Goal: Communication & Community: Answer question/provide support

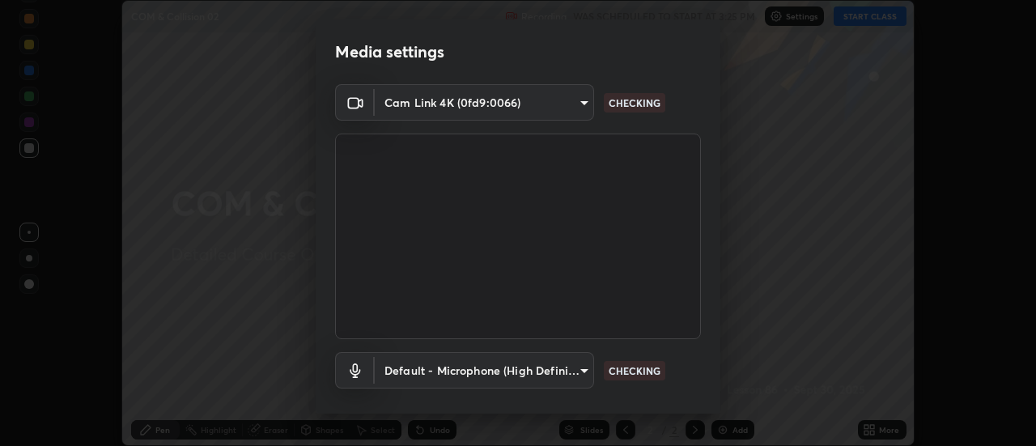
scroll to position [85, 0]
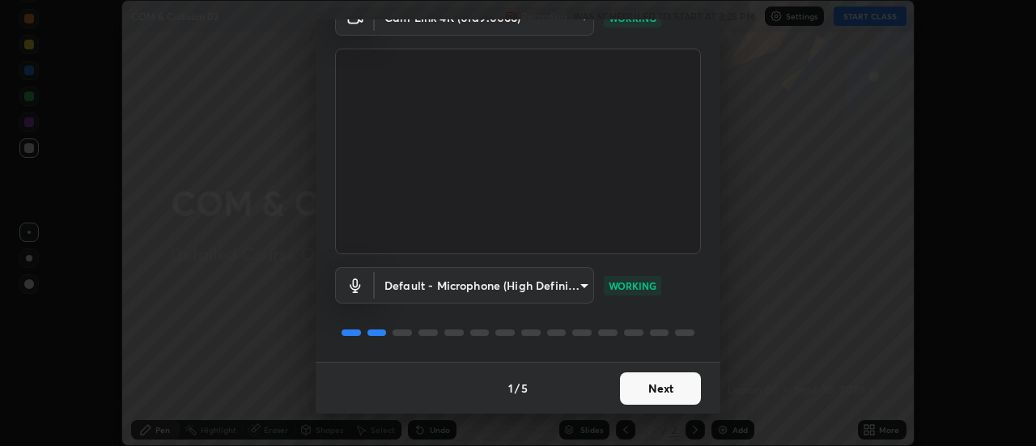
click at [653, 388] on button "Next" at bounding box center [660, 388] width 81 height 32
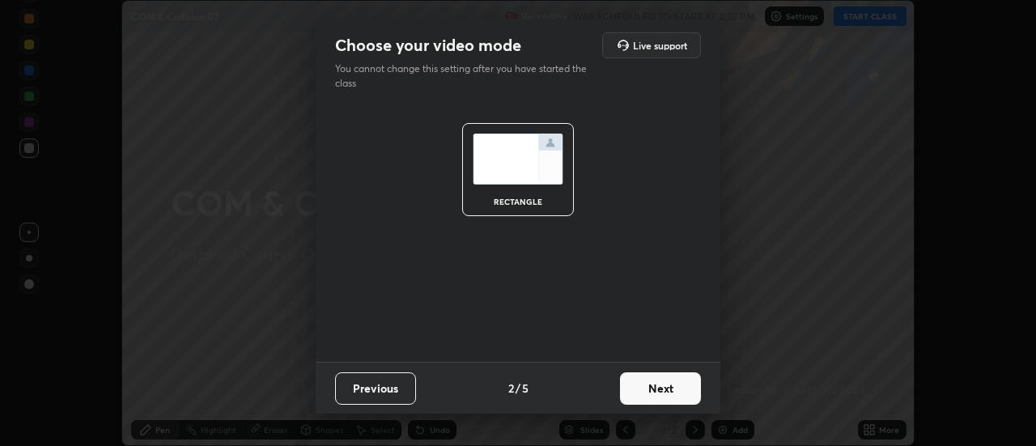
scroll to position [0, 0]
click at [653, 389] on button "Next" at bounding box center [660, 388] width 81 height 32
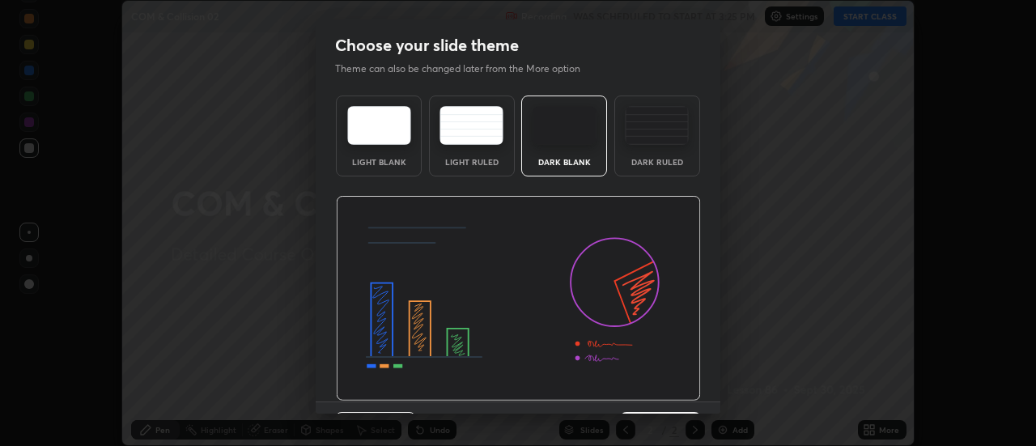
scroll to position [40, 0]
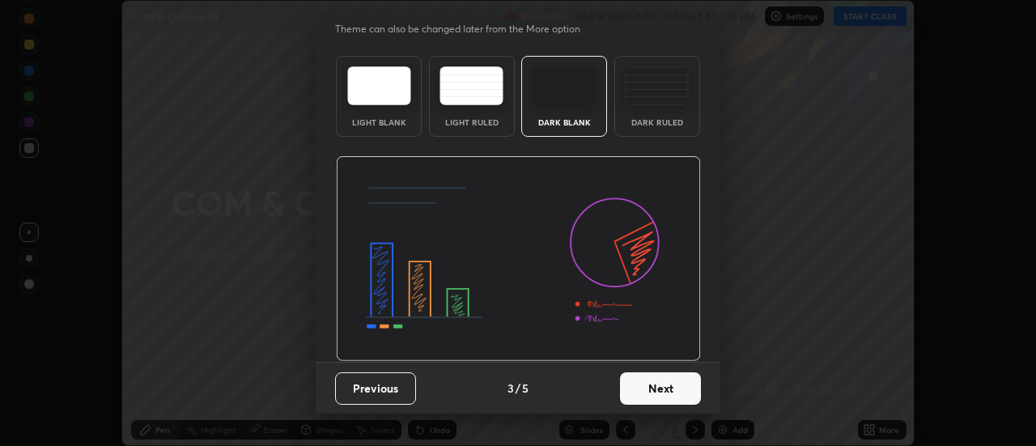
click at [657, 395] on button "Next" at bounding box center [660, 388] width 81 height 32
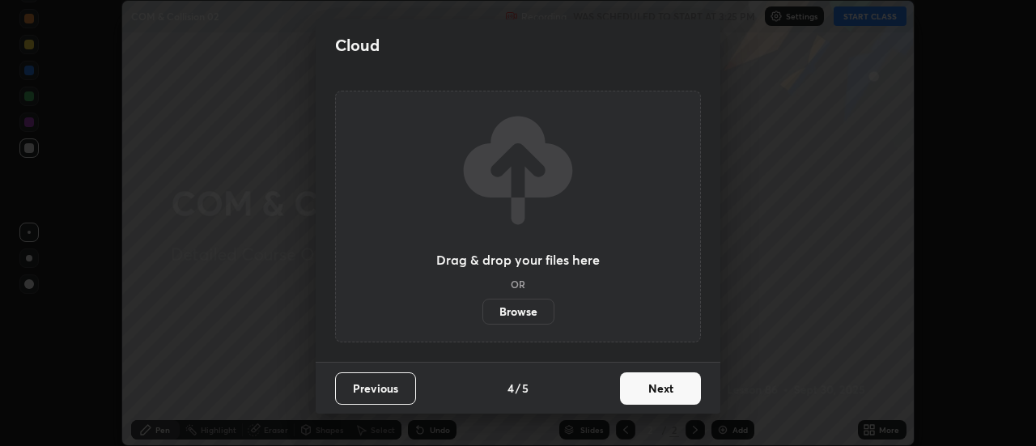
scroll to position [0, 0]
click at [655, 390] on button "Next" at bounding box center [660, 388] width 81 height 32
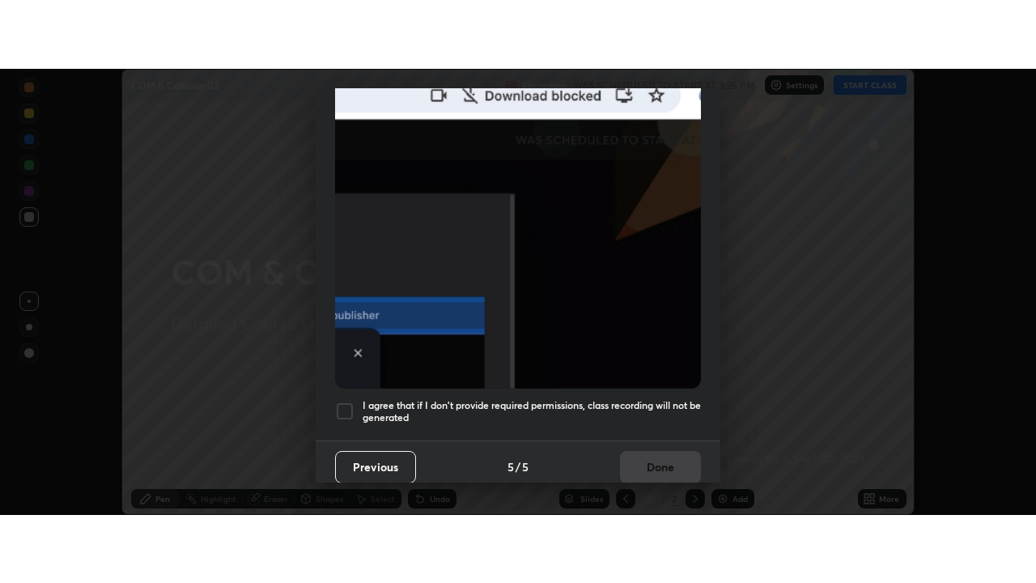
scroll to position [415, 0]
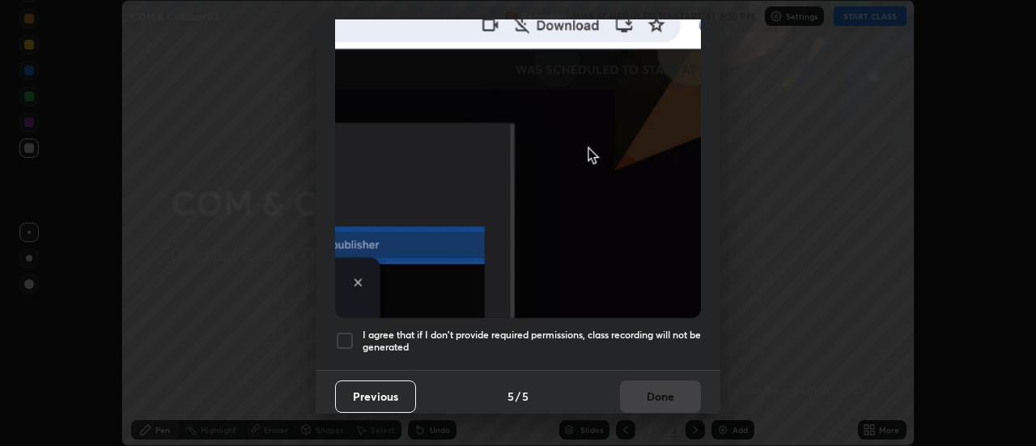
click at [345, 331] on div at bounding box center [344, 340] width 19 height 19
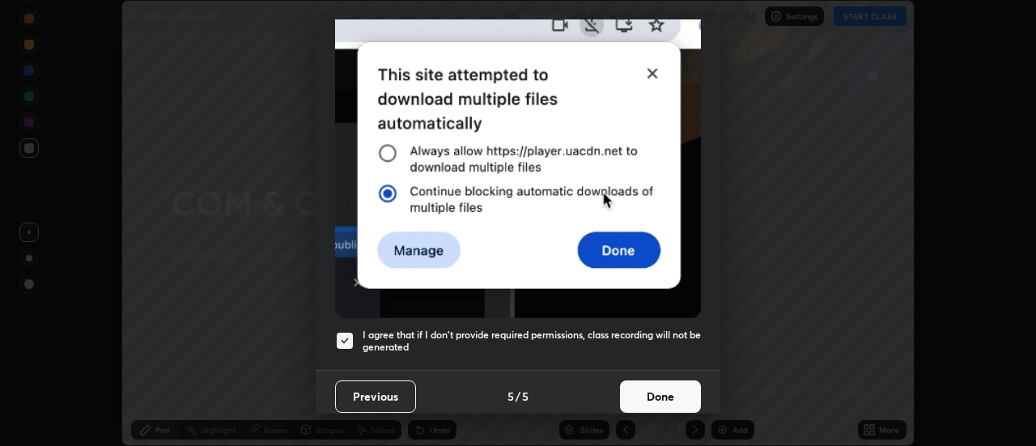
click at [654, 387] on button "Done" at bounding box center [660, 396] width 81 height 32
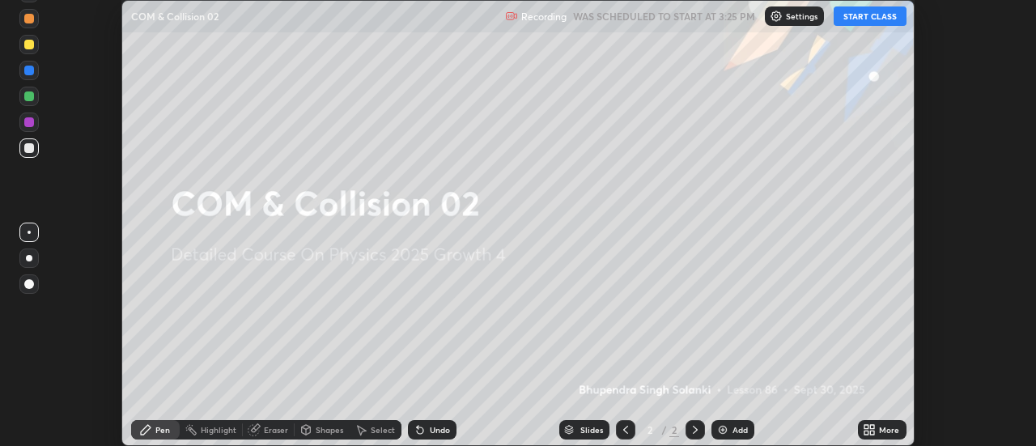
click at [877, 15] on button "START CLASS" at bounding box center [869, 15] width 73 height 19
click at [871, 430] on icon at bounding box center [869, 429] width 13 height 13
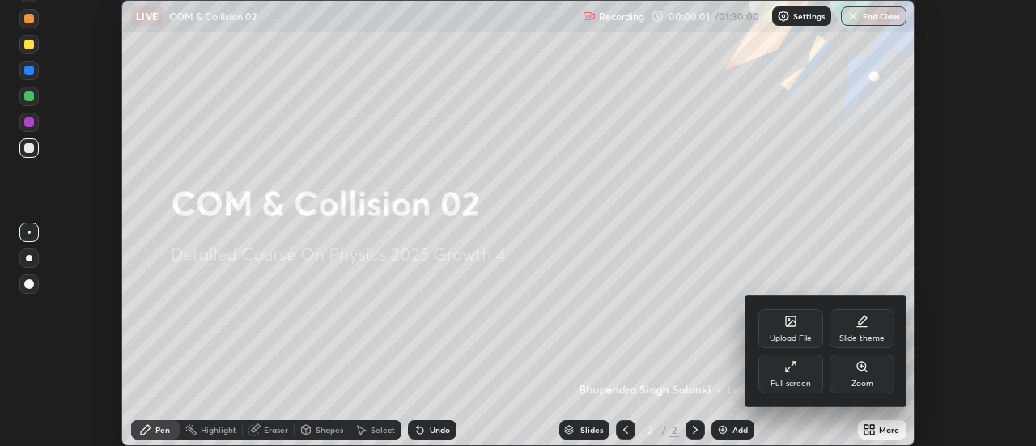
click at [786, 368] on icon at bounding box center [787, 369] width 3 height 3
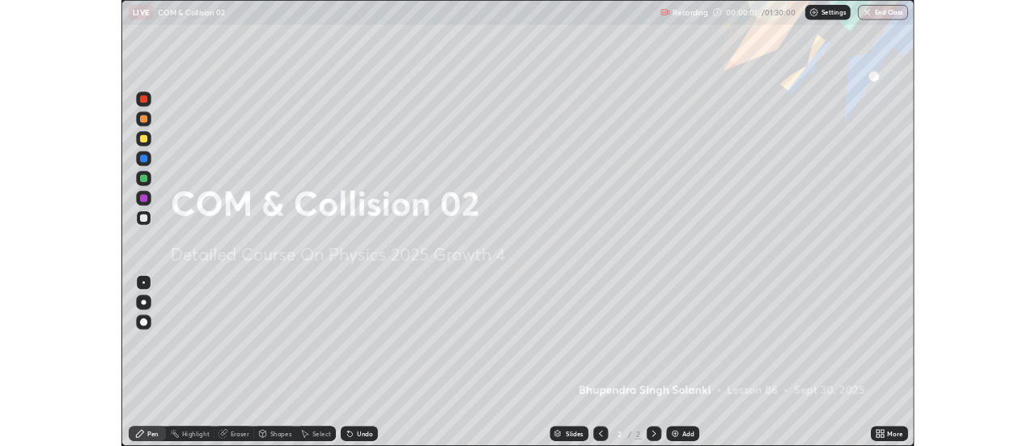
scroll to position [583, 1036]
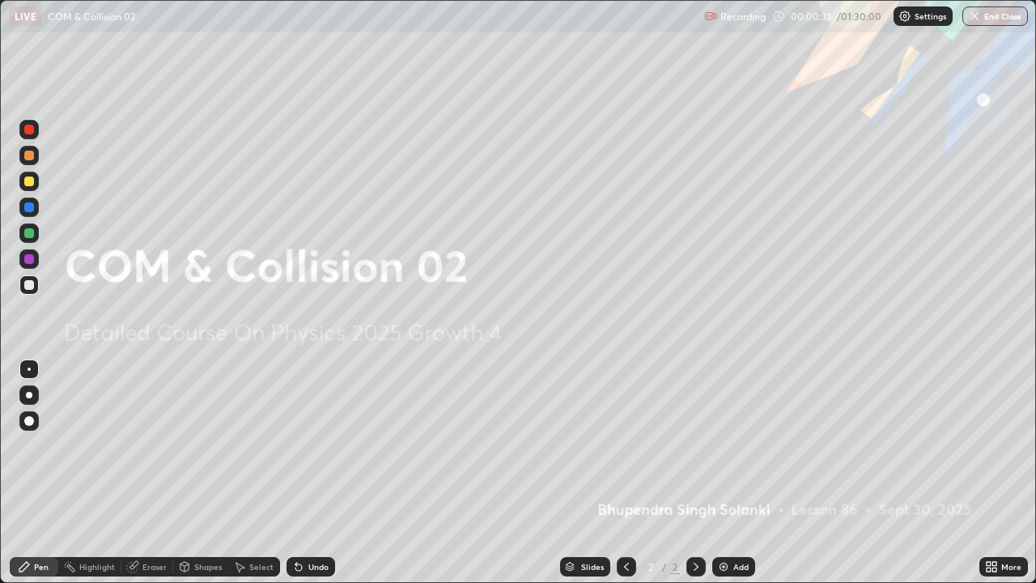
click at [733, 445] on div "Add" at bounding box center [740, 566] width 15 height 8
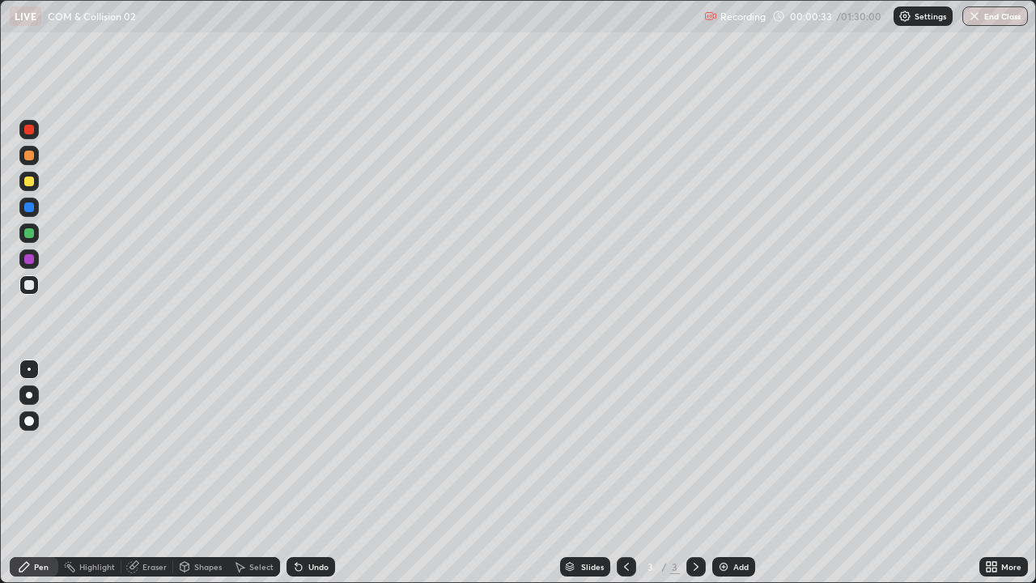
click at [29, 283] on div at bounding box center [29, 285] width 10 height 10
click at [28, 397] on div at bounding box center [29, 395] width 6 height 6
click at [190, 445] on div "Shapes" at bounding box center [200, 566] width 55 height 19
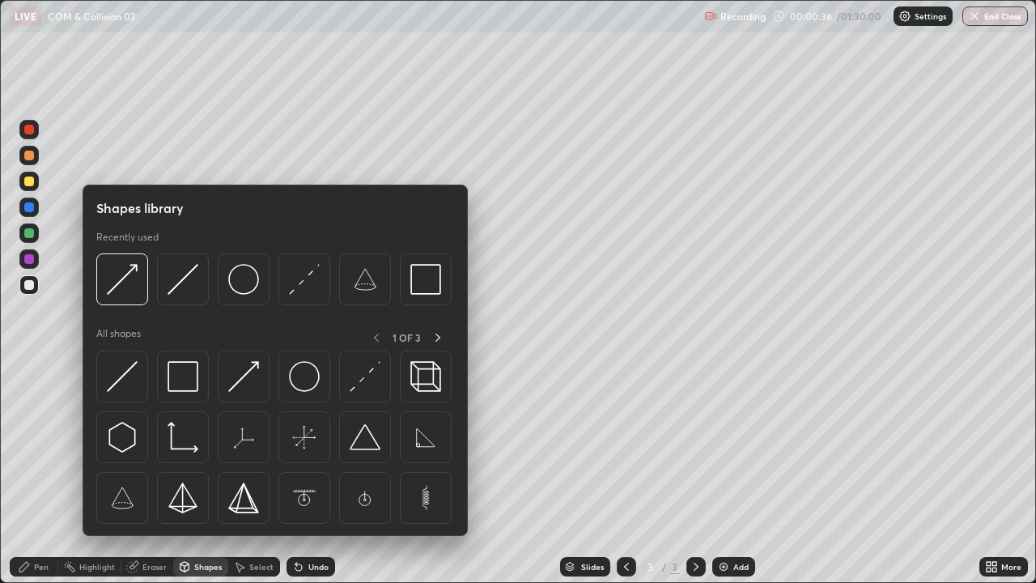
click at [49, 445] on div "Pen" at bounding box center [34, 566] width 49 height 19
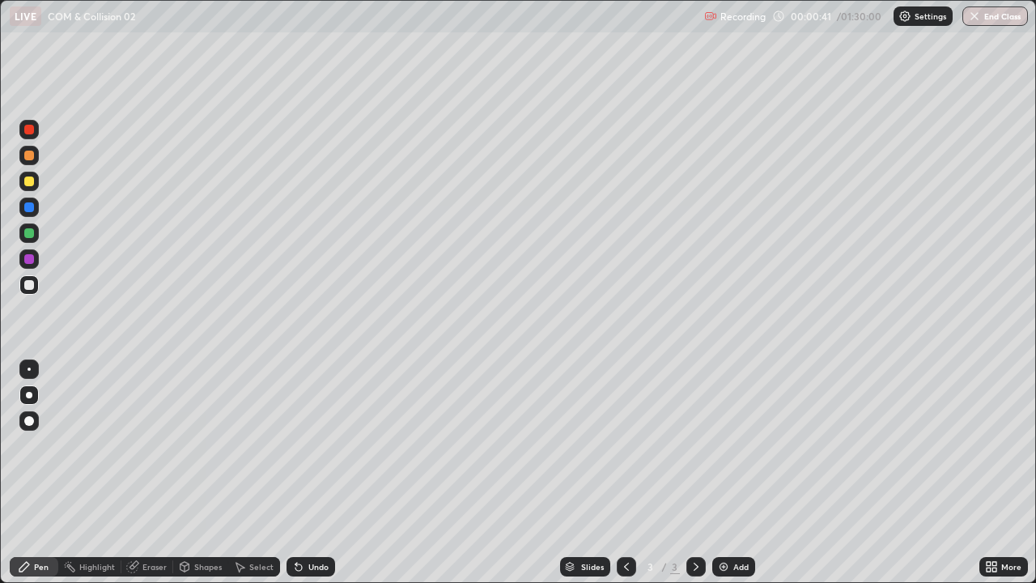
click at [197, 445] on div "Shapes" at bounding box center [208, 566] width 28 height 8
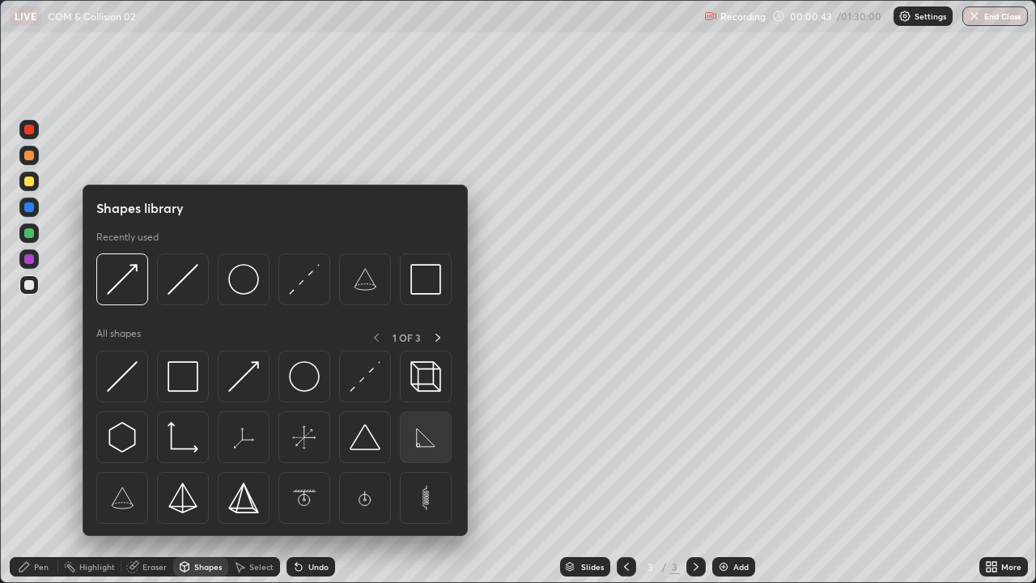
click at [423, 445] on img at bounding box center [425, 437] width 31 height 31
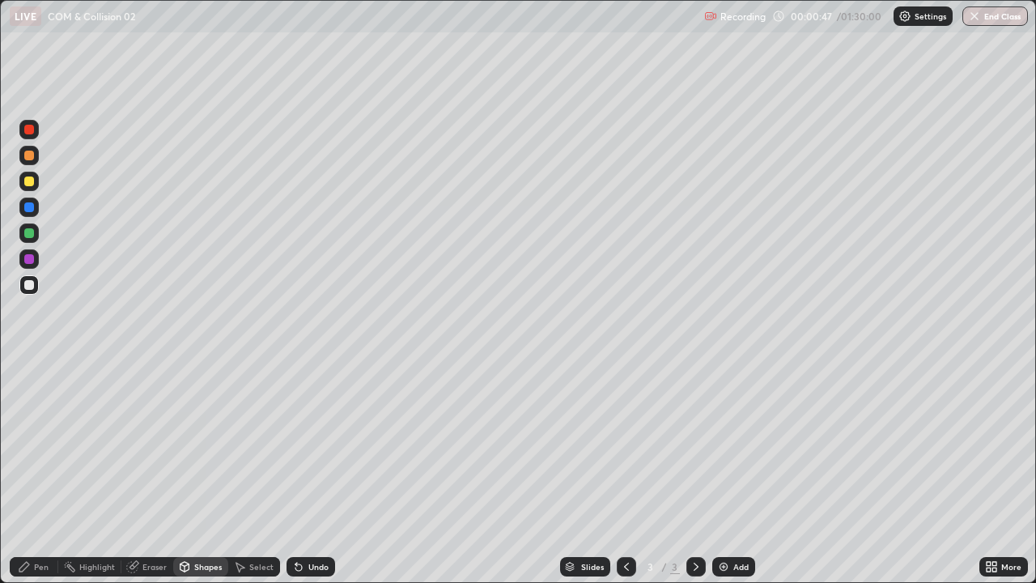
click at [32, 231] on div at bounding box center [29, 233] width 10 height 10
click at [30, 208] on div at bounding box center [29, 207] width 10 height 10
click at [28, 260] on div at bounding box center [29, 259] width 10 height 10
click at [210, 445] on div "Shapes" at bounding box center [208, 566] width 28 height 8
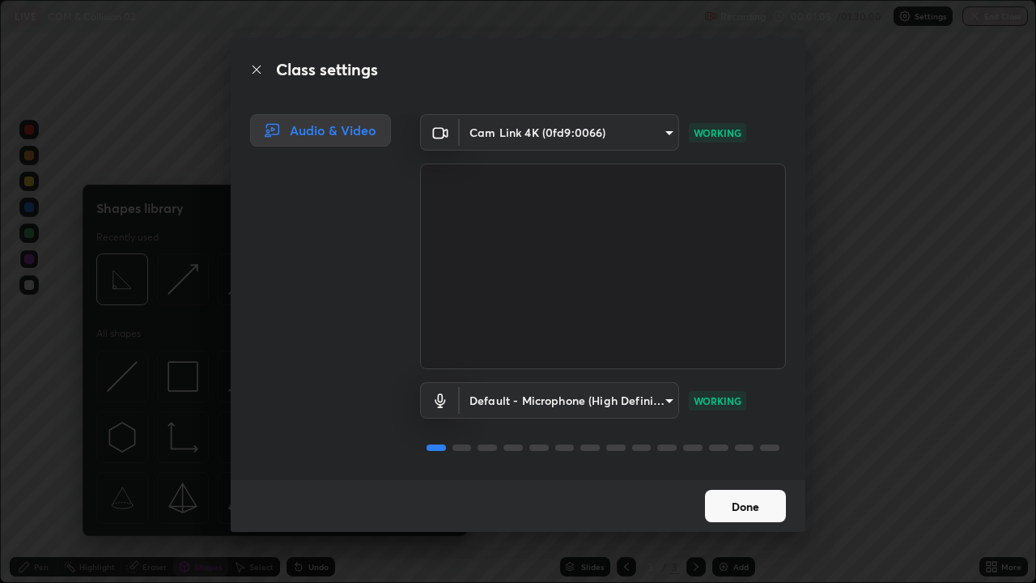
click at [728, 445] on button "Done" at bounding box center [745, 506] width 81 height 32
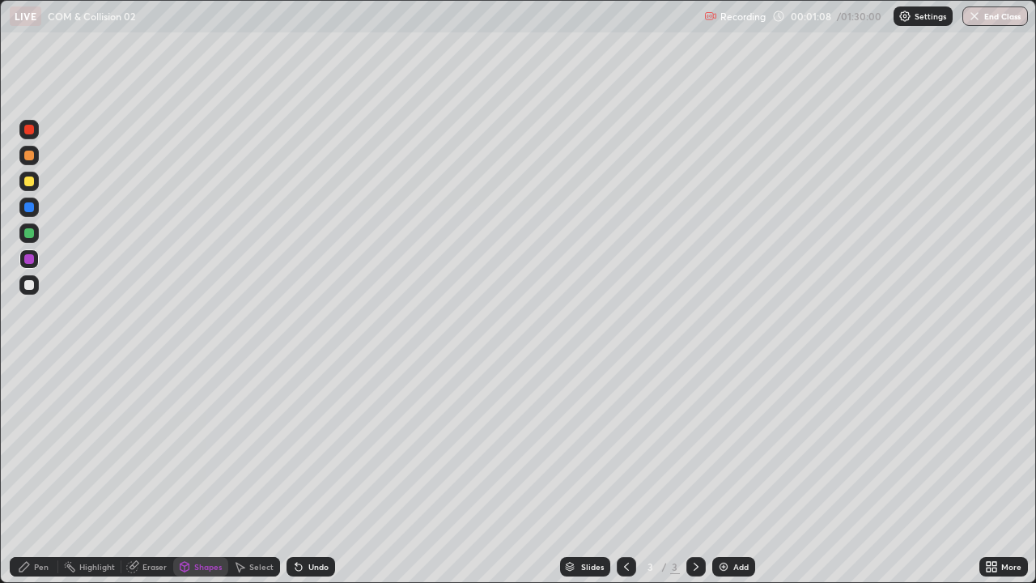
click at [213, 445] on div "Shapes" at bounding box center [208, 566] width 28 height 8
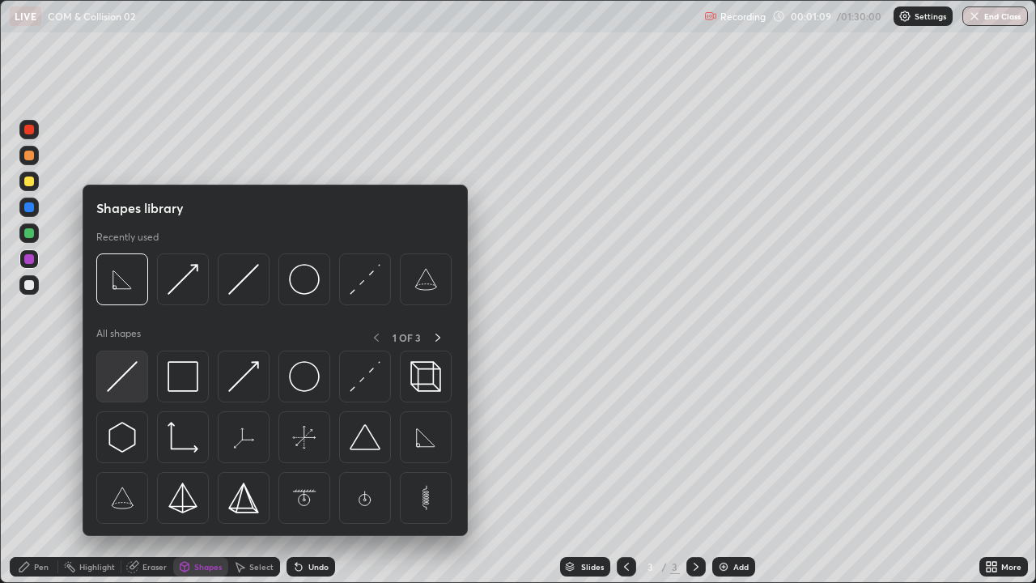
click at [126, 385] on img at bounding box center [122, 376] width 31 height 31
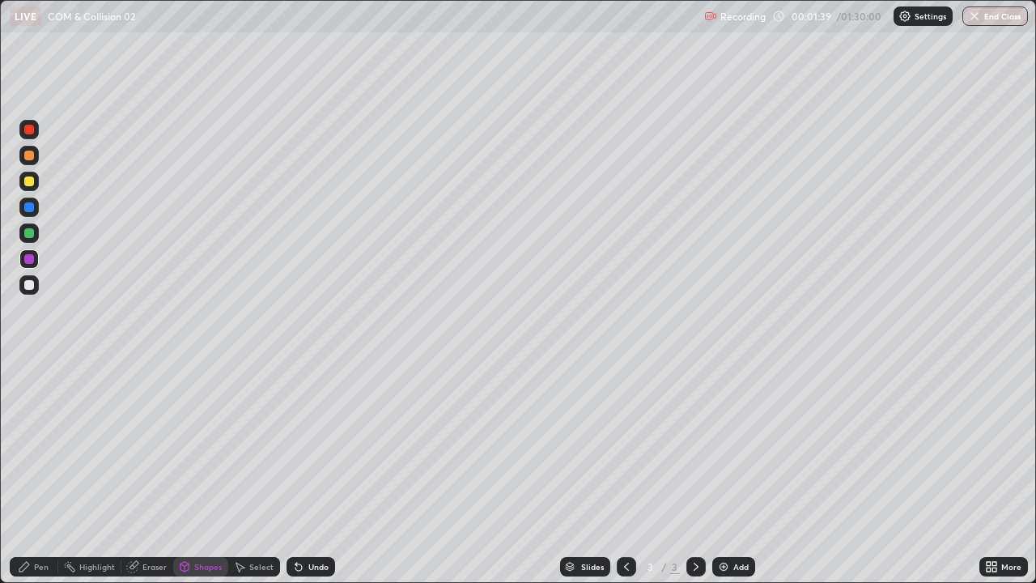
click at [148, 445] on div "Eraser" at bounding box center [154, 566] width 24 height 8
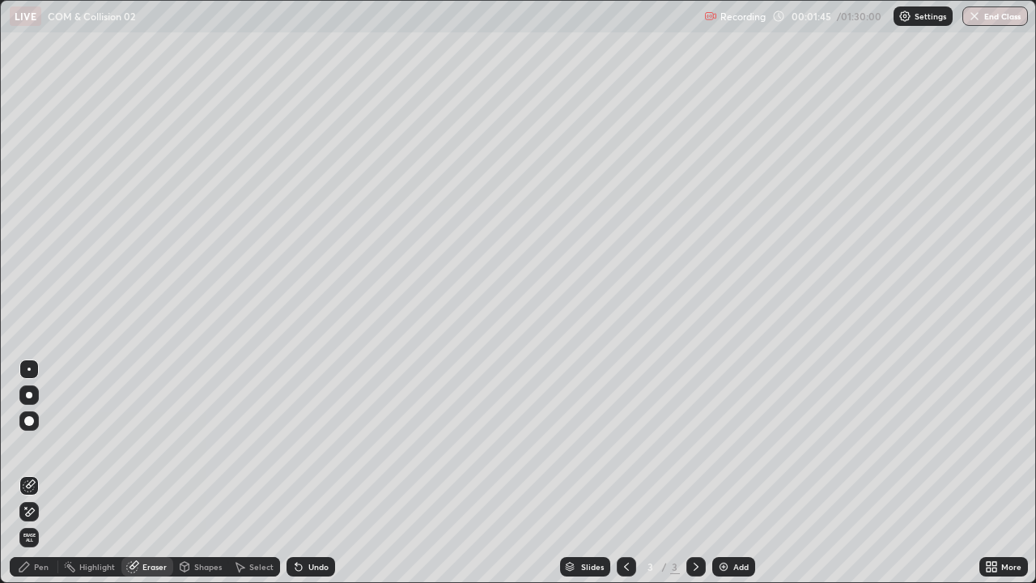
click at [38, 445] on div "Pen" at bounding box center [41, 566] width 15 height 8
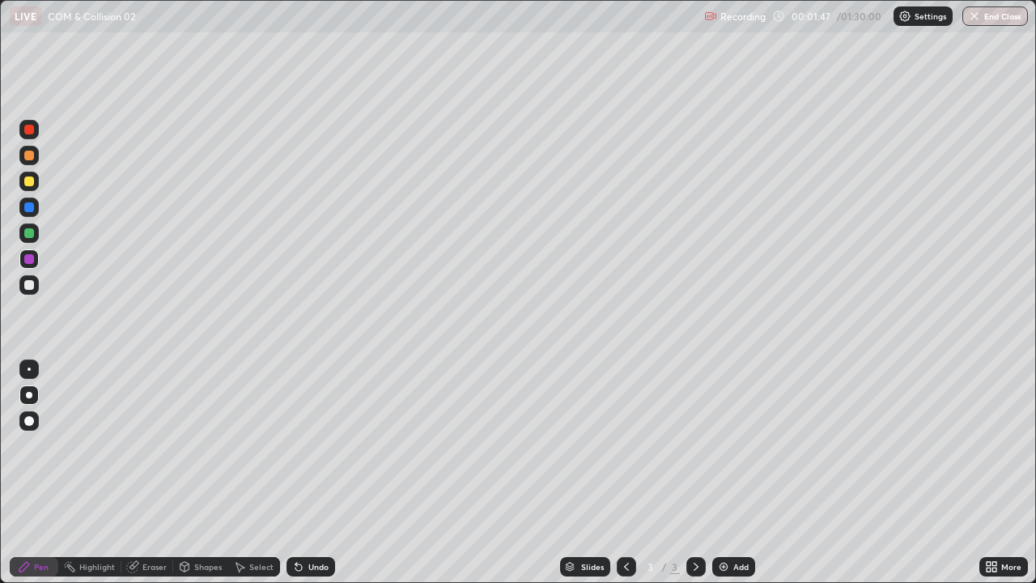
click at [31, 213] on div at bounding box center [28, 206] width 19 height 19
click at [305, 445] on div "Undo" at bounding box center [310, 566] width 49 height 19
click at [319, 445] on div "Undo" at bounding box center [310, 566] width 49 height 19
click at [308, 445] on div "Undo" at bounding box center [318, 566] width 20 height 8
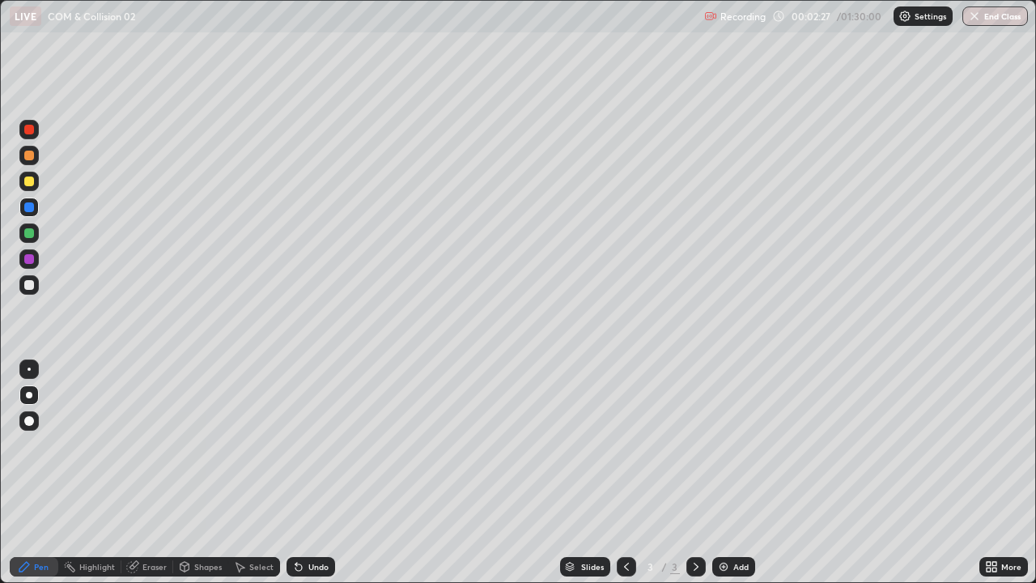
click at [311, 445] on div "Undo" at bounding box center [318, 566] width 20 height 8
click at [310, 445] on div "Undo" at bounding box center [310, 566] width 49 height 19
click at [307, 445] on div "Undo" at bounding box center [310, 566] width 49 height 19
click at [315, 445] on div "Undo" at bounding box center [310, 566] width 49 height 19
click at [314, 445] on div "Undo" at bounding box center [318, 566] width 20 height 8
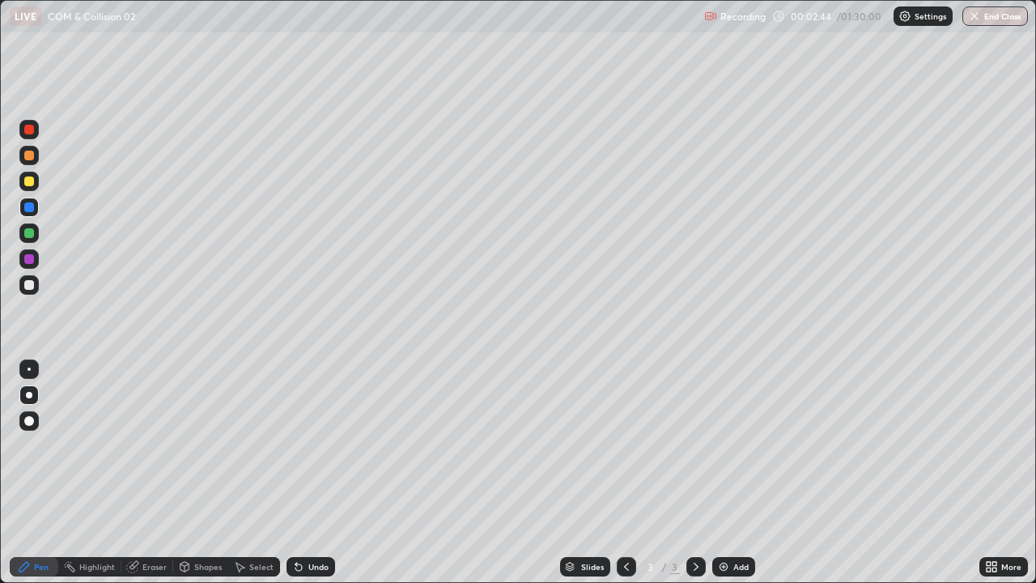
click at [318, 445] on div "Undo" at bounding box center [310, 566] width 49 height 19
click at [29, 284] on div at bounding box center [29, 285] width 10 height 10
click at [31, 161] on div at bounding box center [28, 155] width 19 height 19
click at [203, 445] on div "Shapes" at bounding box center [208, 566] width 28 height 8
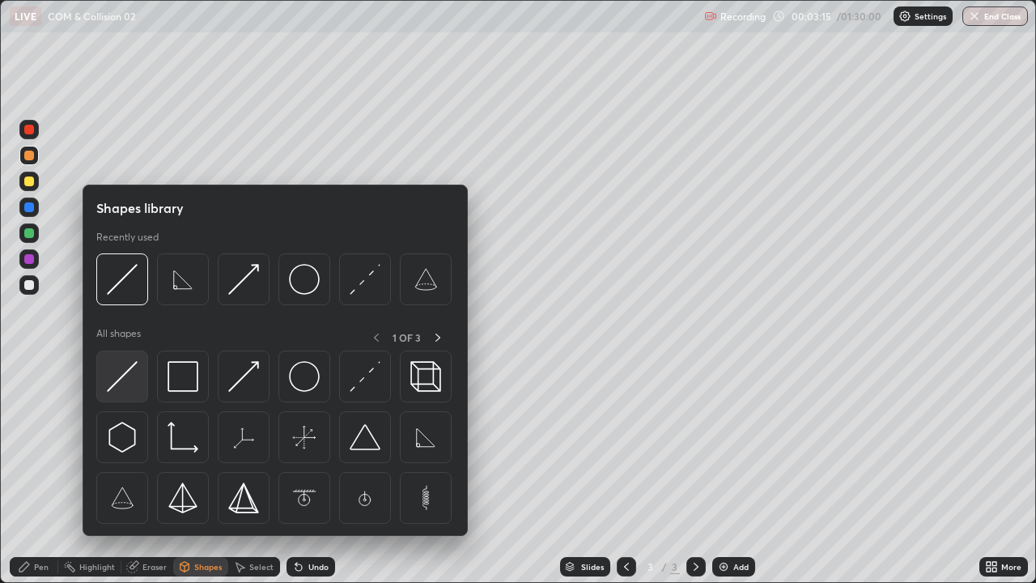
click at [137, 385] on img at bounding box center [122, 376] width 31 height 31
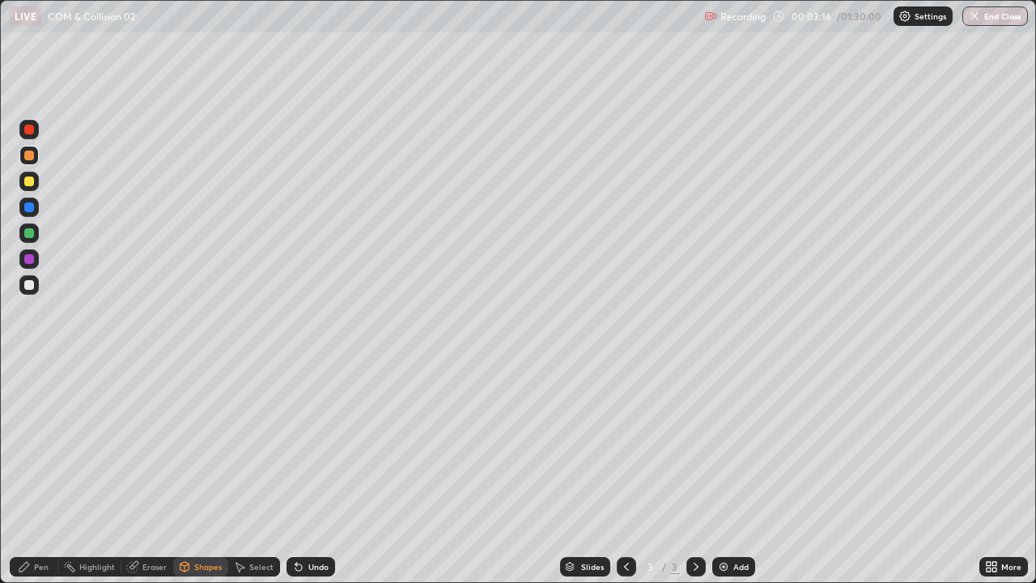
click at [29, 260] on div at bounding box center [29, 259] width 10 height 10
click at [198, 445] on div "Shapes" at bounding box center [208, 566] width 28 height 8
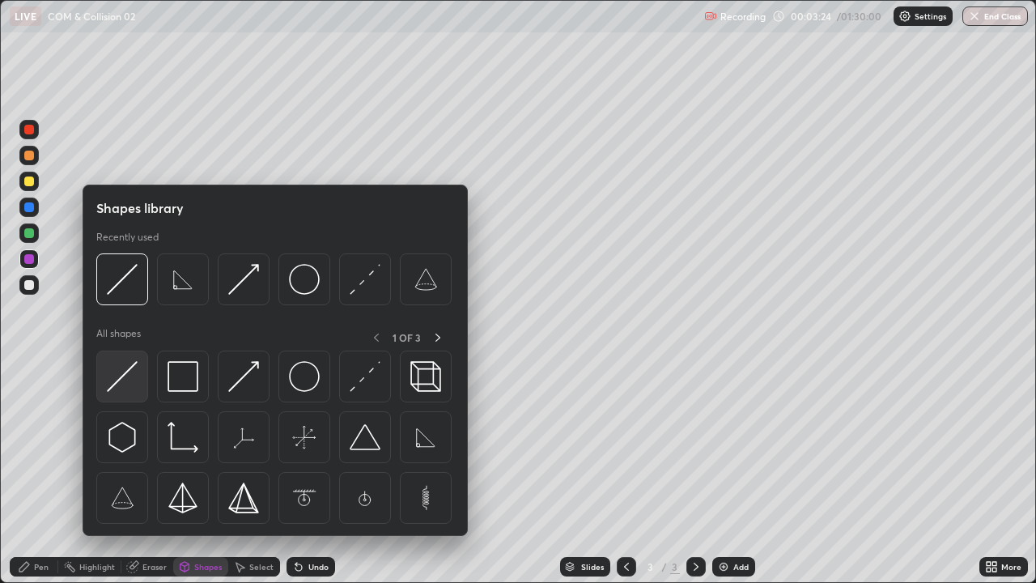
click at [131, 388] on img at bounding box center [122, 376] width 31 height 31
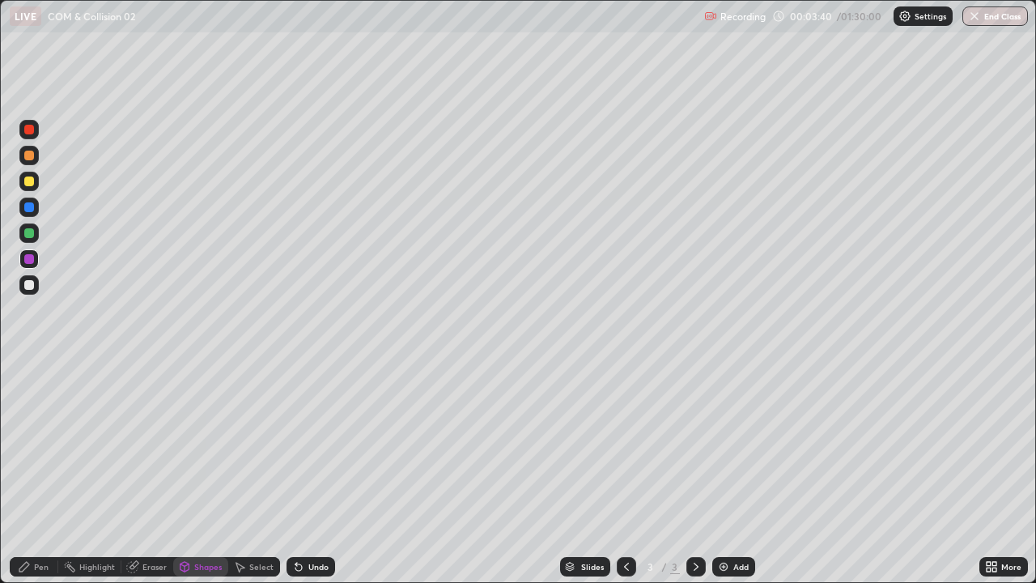
click at [35, 283] on div at bounding box center [28, 284] width 19 height 19
click at [29, 182] on div at bounding box center [29, 181] width 10 height 10
click at [201, 445] on div "Shapes" at bounding box center [208, 566] width 28 height 8
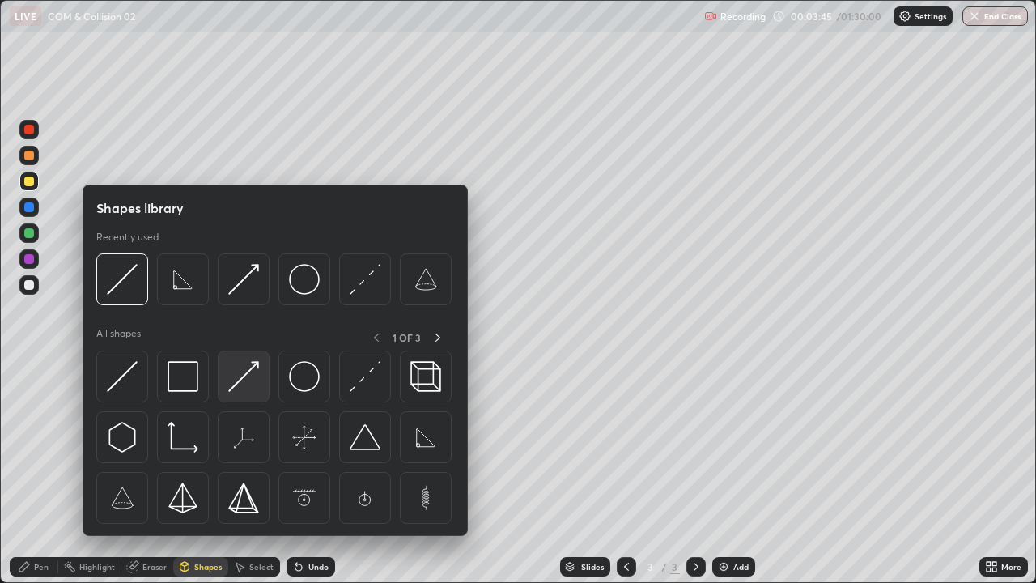
click at [241, 389] on img at bounding box center [243, 376] width 31 height 31
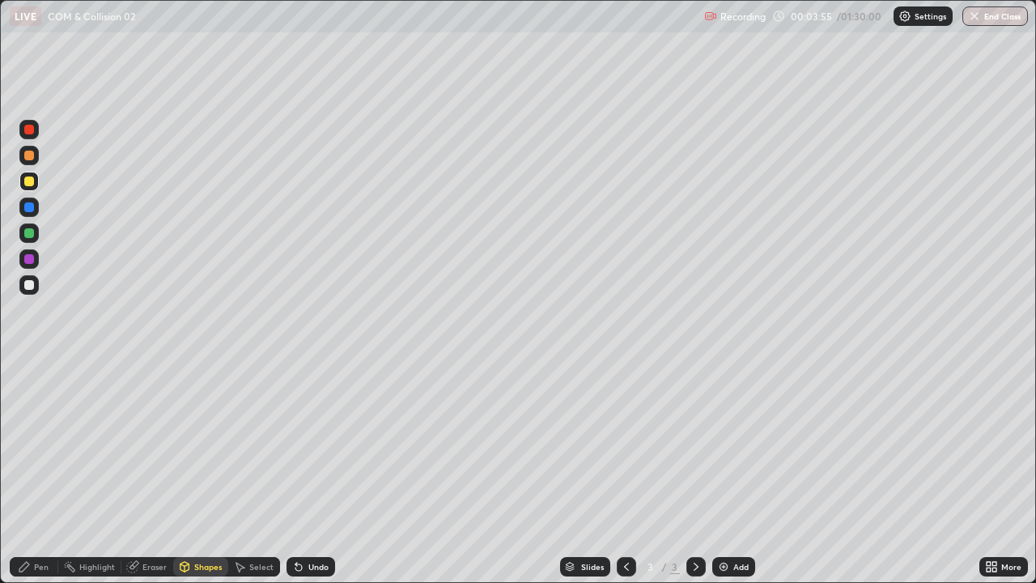
click at [40, 445] on div "Pen" at bounding box center [41, 566] width 15 height 8
click at [143, 445] on div "Eraser" at bounding box center [154, 566] width 24 height 8
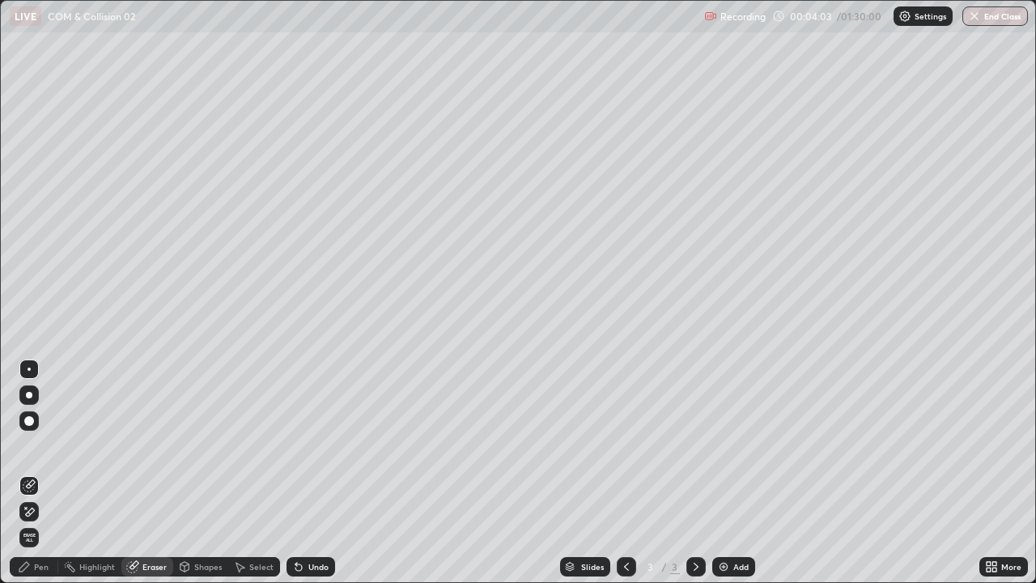
click at [40, 445] on div "Pen" at bounding box center [41, 566] width 15 height 8
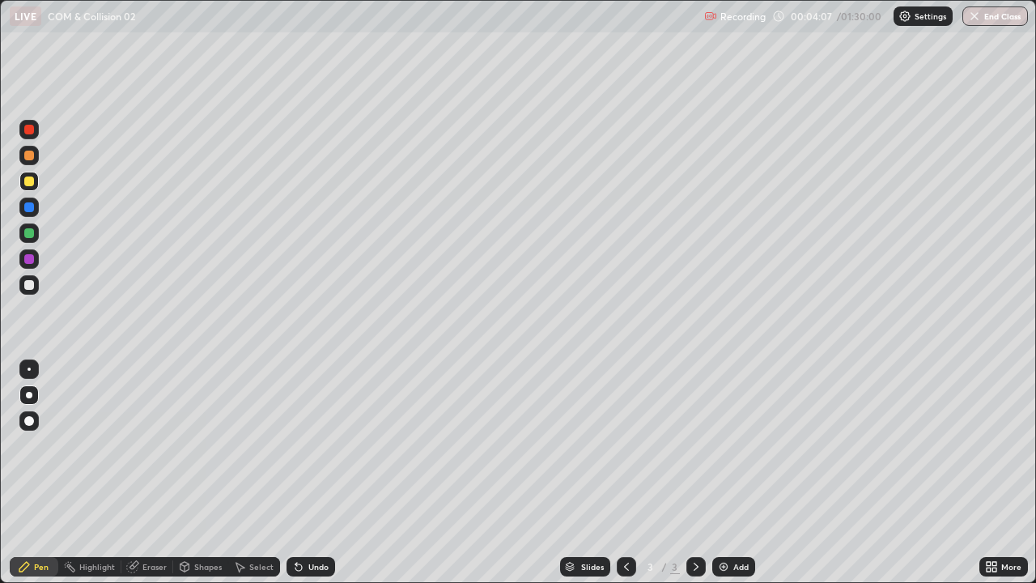
click at [30, 233] on div at bounding box center [29, 233] width 10 height 10
click at [28, 283] on div at bounding box center [29, 285] width 10 height 10
click at [308, 445] on div "Undo" at bounding box center [318, 566] width 20 height 8
click at [305, 445] on div "Undo" at bounding box center [310, 566] width 49 height 19
click at [303, 445] on icon at bounding box center [298, 566] width 13 height 13
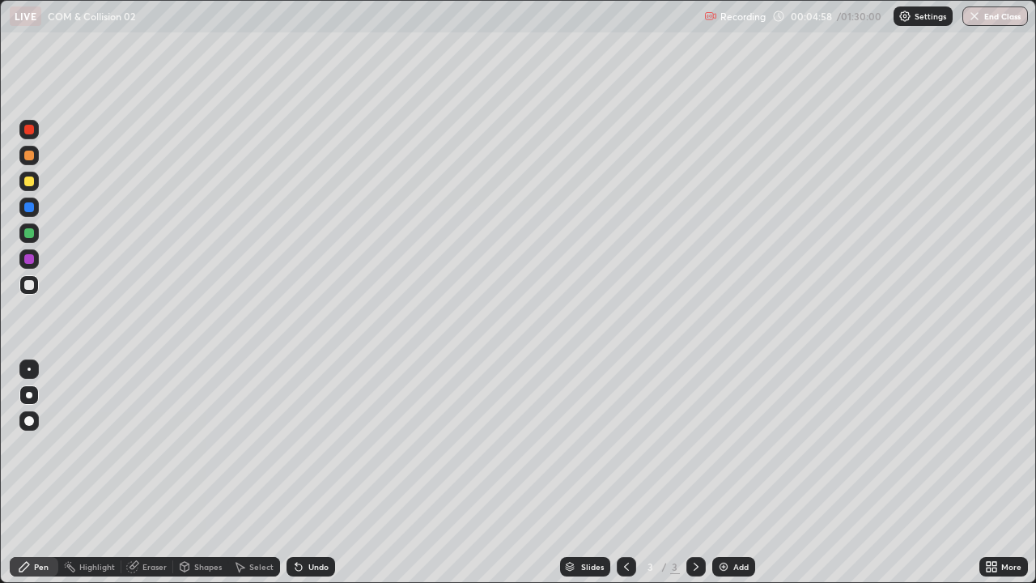
click at [301, 445] on div "Undo" at bounding box center [310, 566] width 49 height 19
click at [33, 179] on div at bounding box center [29, 181] width 10 height 10
click at [308, 445] on div "Undo" at bounding box center [318, 566] width 20 height 8
click at [310, 445] on div "Undo" at bounding box center [318, 566] width 20 height 8
click at [29, 282] on div at bounding box center [29, 285] width 10 height 10
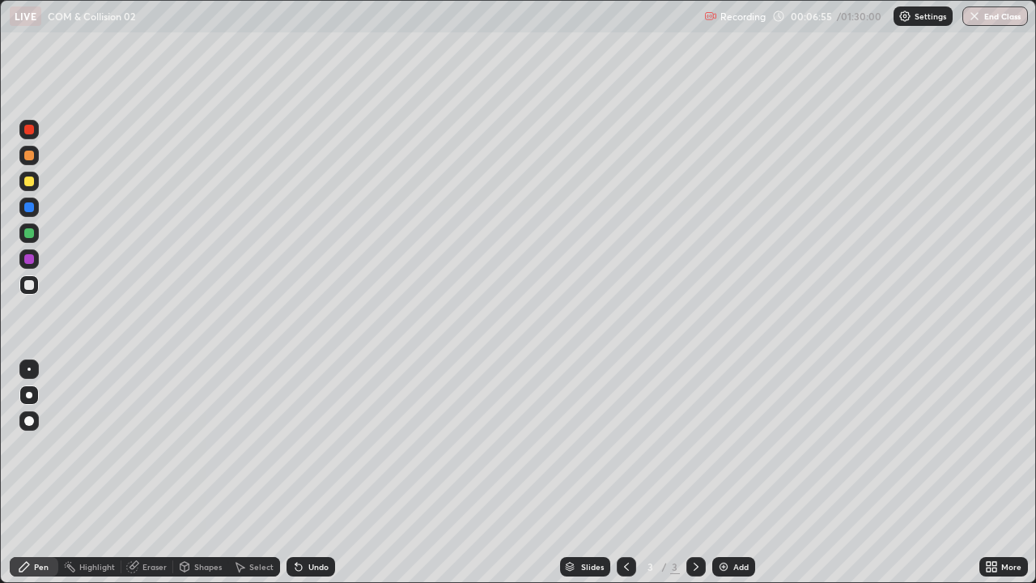
click at [30, 207] on div at bounding box center [29, 207] width 10 height 10
click at [28, 132] on div at bounding box center [29, 130] width 10 height 10
click at [320, 445] on div "Undo" at bounding box center [318, 566] width 20 height 8
click at [205, 445] on div "Shapes" at bounding box center [208, 566] width 28 height 8
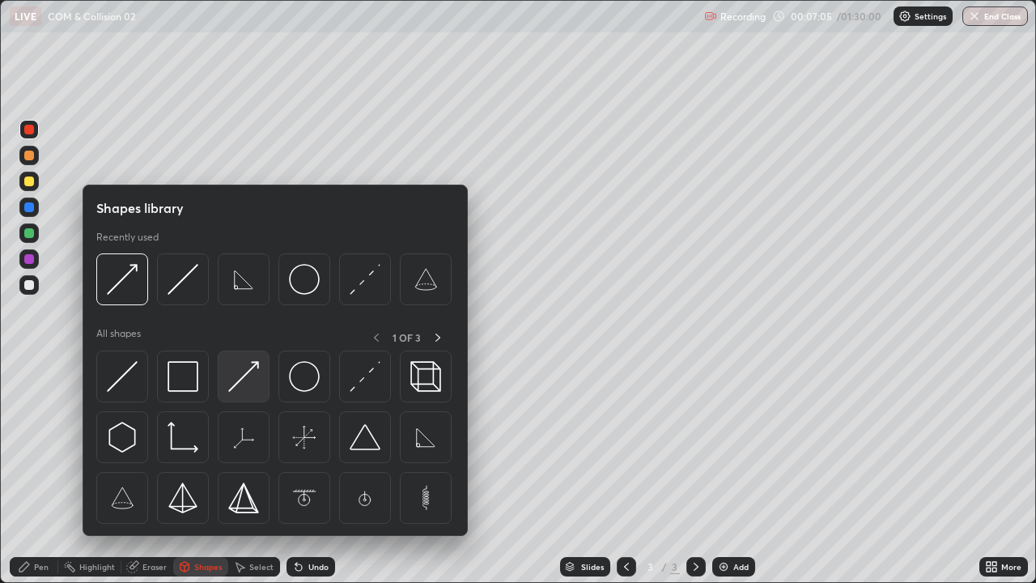
click at [244, 391] on img at bounding box center [243, 376] width 31 height 31
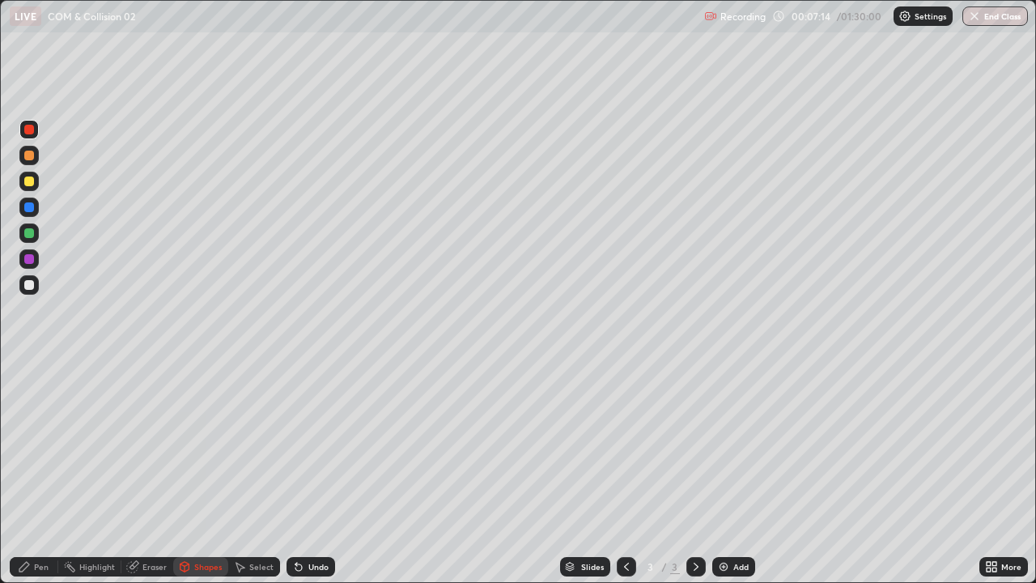
click at [310, 445] on div "Undo" at bounding box center [318, 566] width 20 height 8
click at [29, 445] on div "Pen" at bounding box center [34, 566] width 49 height 19
click at [28, 287] on div at bounding box center [29, 285] width 10 height 10
click at [29, 134] on div at bounding box center [29, 130] width 10 height 10
click at [24, 291] on div at bounding box center [28, 284] width 19 height 19
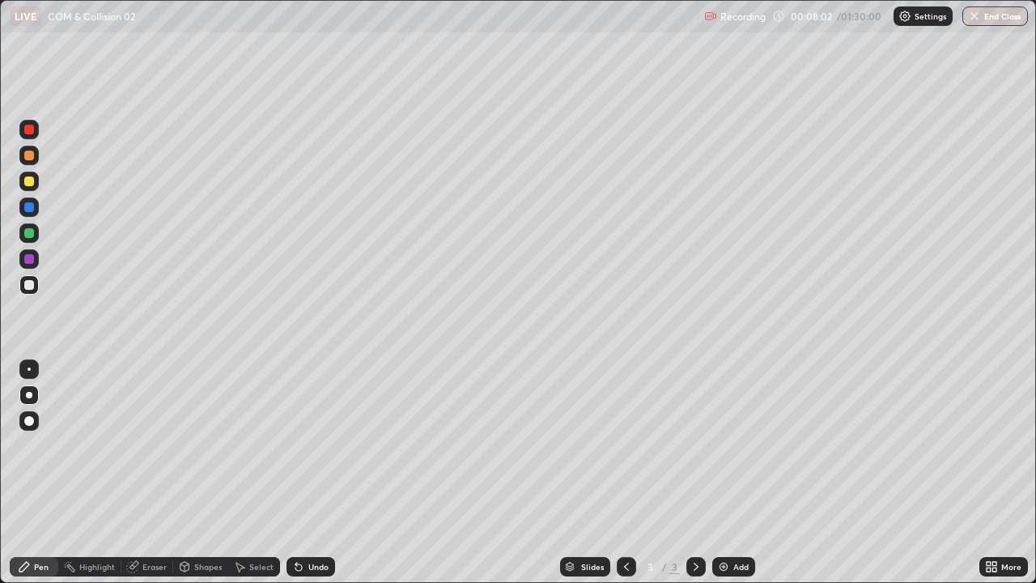
click at [309, 445] on div "Undo" at bounding box center [310, 566] width 49 height 19
click at [307, 445] on div "Undo" at bounding box center [310, 566] width 49 height 19
click at [30, 184] on div at bounding box center [29, 181] width 10 height 10
click at [28, 235] on div at bounding box center [29, 233] width 10 height 10
click at [30, 259] on div at bounding box center [29, 259] width 10 height 10
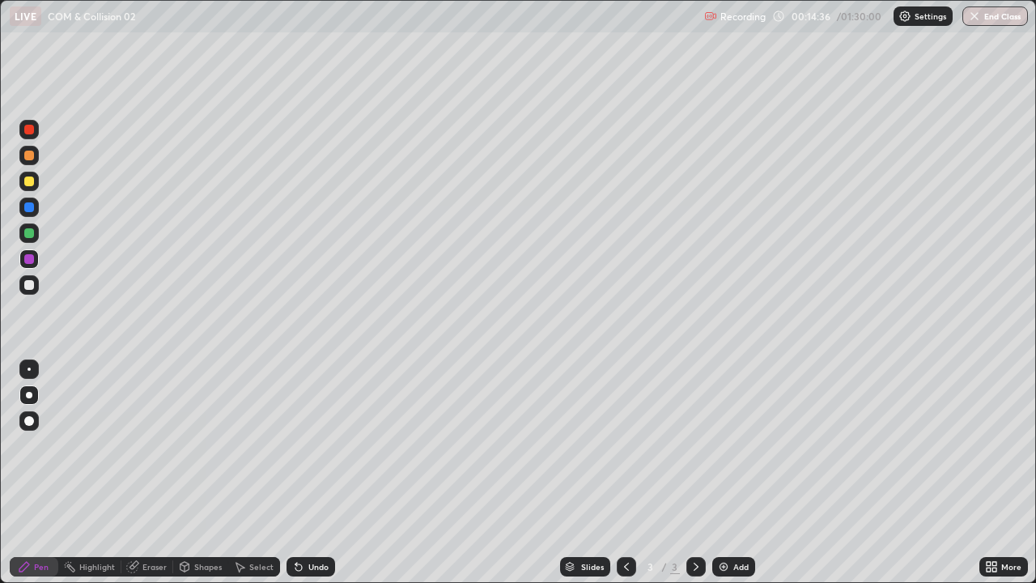
click at [303, 445] on div "Undo" at bounding box center [310, 566] width 49 height 19
click at [308, 445] on div "Undo" at bounding box center [318, 566] width 20 height 8
click at [738, 445] on div "Add" at bounding box center [733, 566] width 43 height 19
click at [624, 445] on icon at bounding box center [626, 566] width 5 height 8
click at [147, 445] on div "Eraser" at bounding box center [154, 566] width 24 height 8
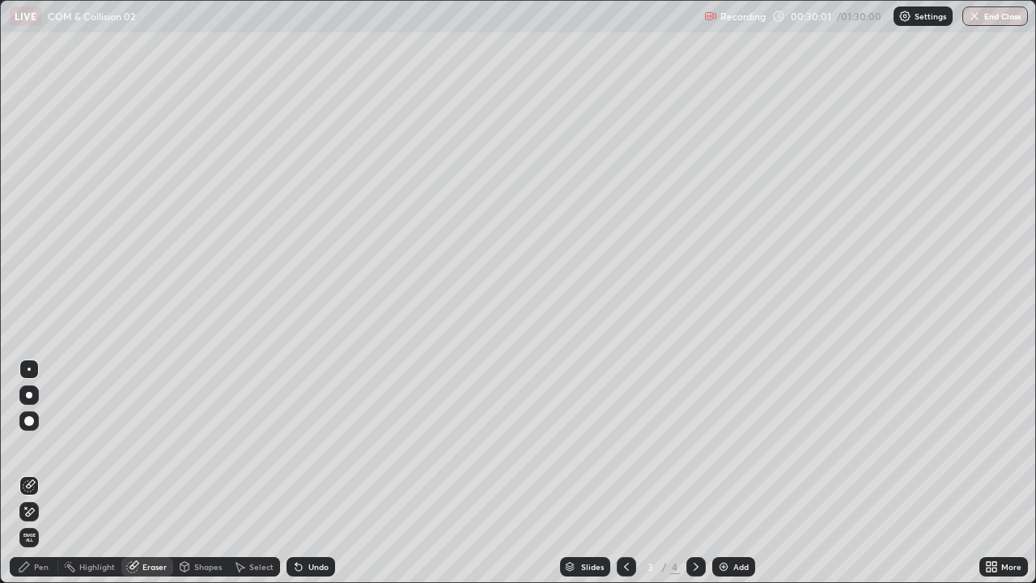
click at [252, 445] on div "Select" at bounding box center [261, 566] width 24 height 8
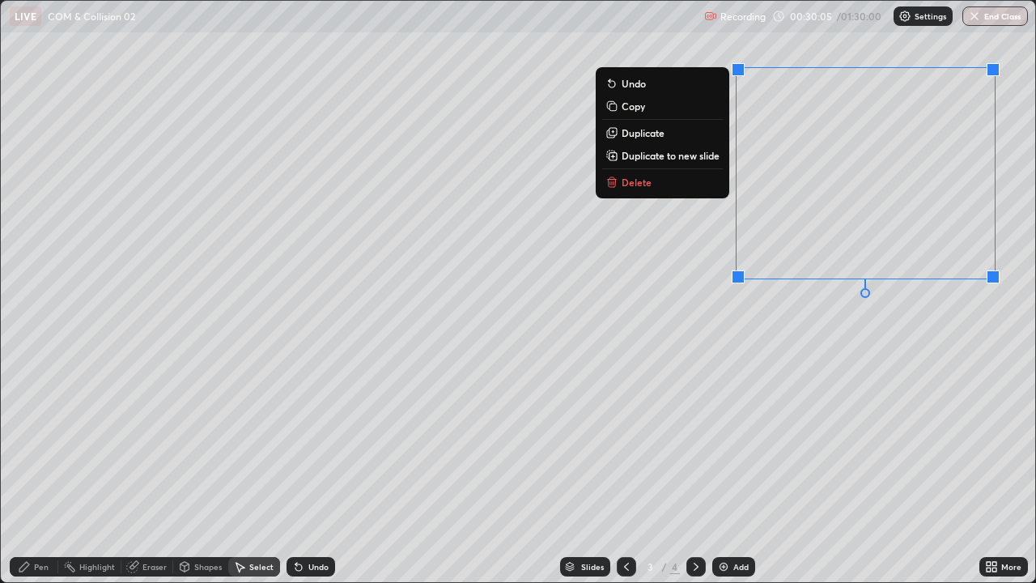
click at [641, 180] on p "Delete" at bounding box center [636, 182] width 30 height 13
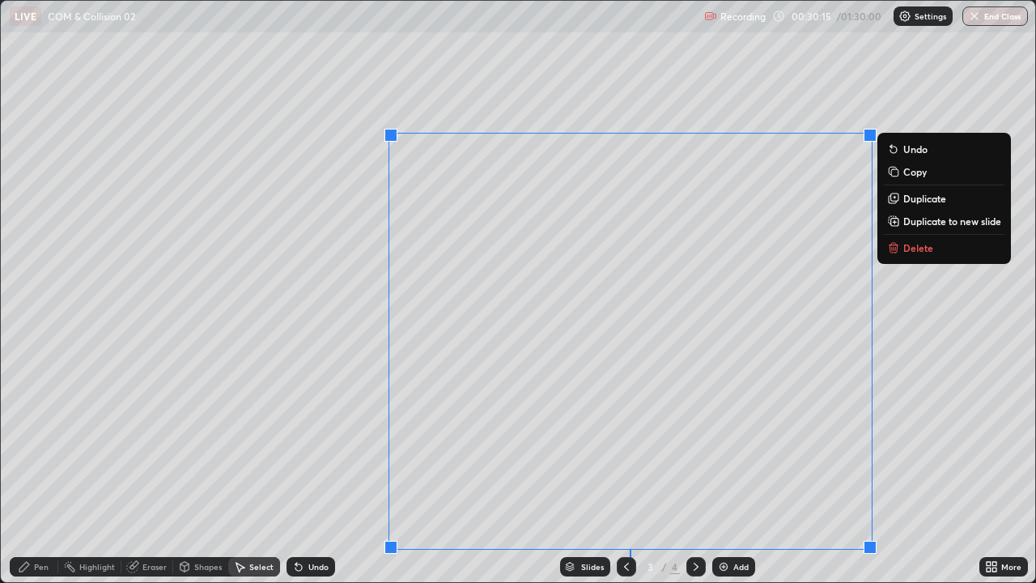
click at [341, 445] on div "0 ° Undo Copy Duplicate Duplicate to new slide Delete" at bounding box center [518, 291] width 1034 height 581
click at [327, 413] on div "0 ° Undo Copy Duplicate Duplicate to new slide Delete" at bounding box center [518, 291] width 1034 height 581
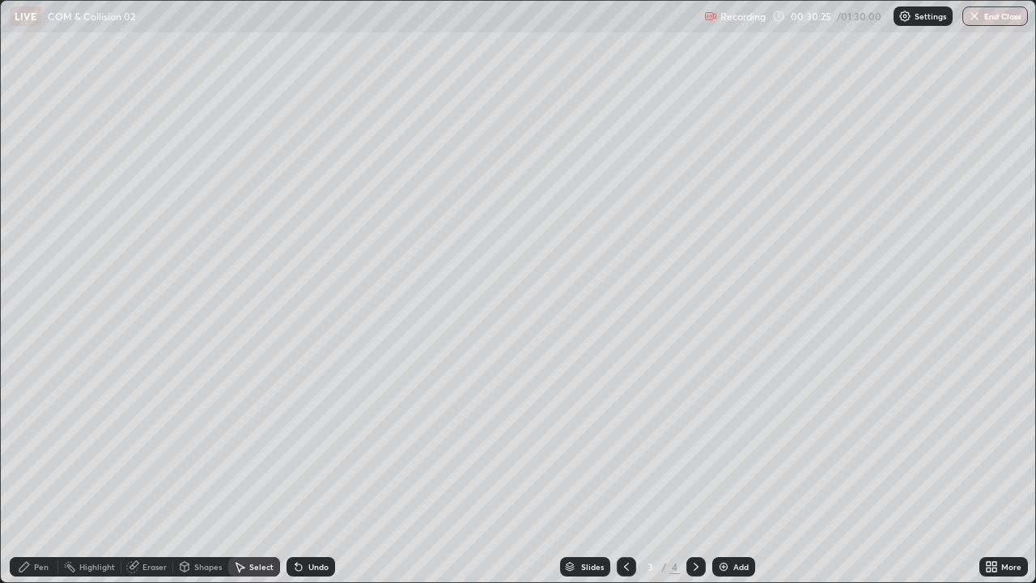
click at [146, 445] on div "Eraser" at bounding box center [154, 566] width 24 height 8
click at [33, 445] on div "Pen" at bounding box center [34, 566] width 49 height 19
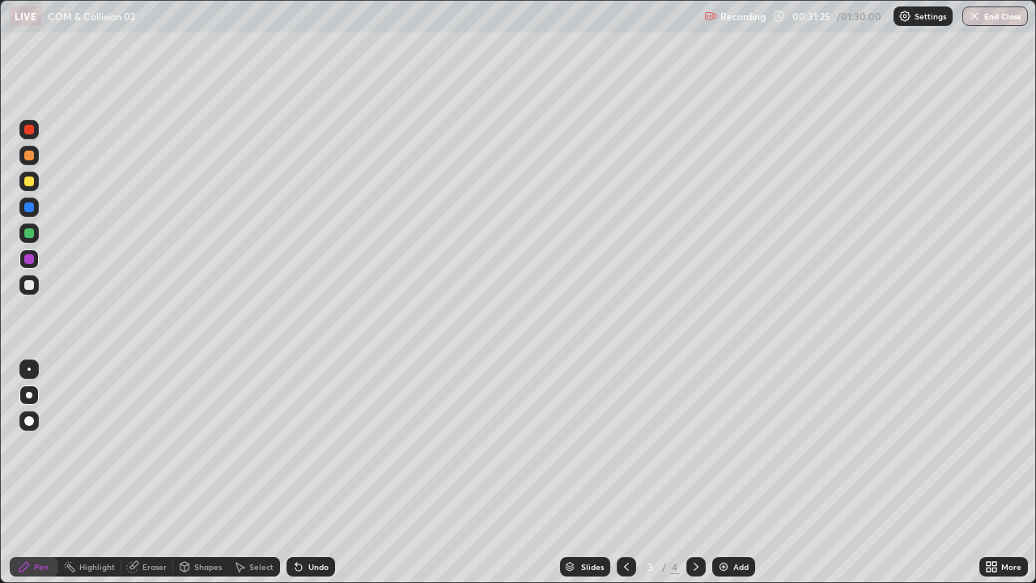
click at [28, 234] on div at bounding box center [29, 233] width 10 height 10
click at [205, 445] on div "Shapes" at bounding box center [200, 566] width 55 height 19
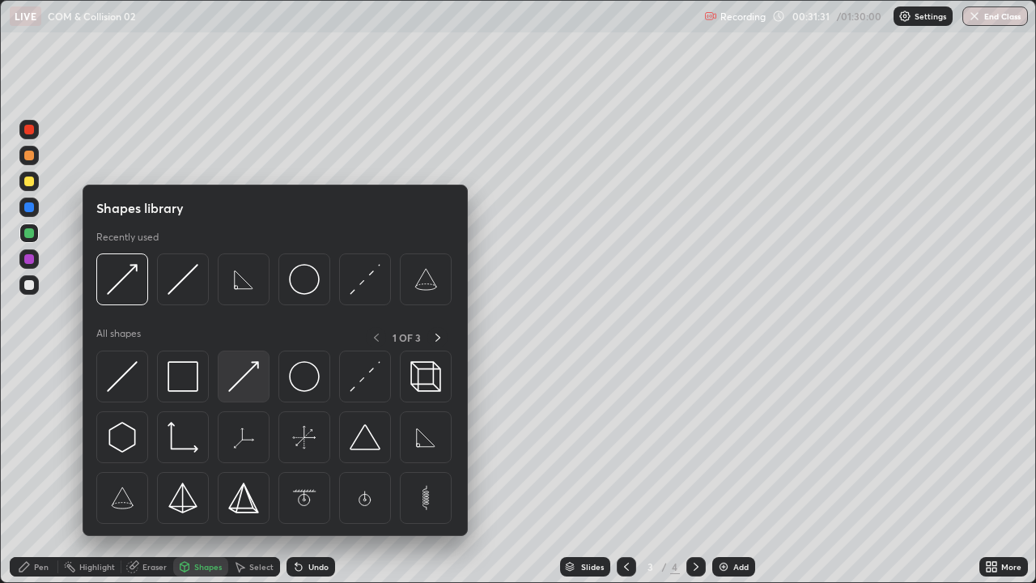
click at [235, 394] on div at bounding box center [244, 376] width 52 height 52
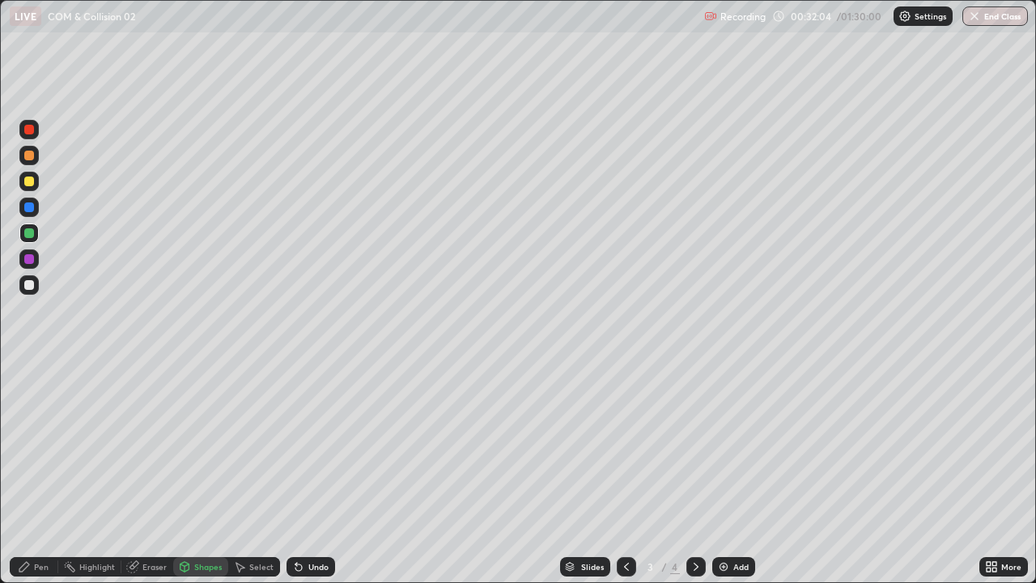
click at [26, 283] on div at bounding box center [29, 285] width 10 height 10
click at [301, 445] on icon at bounding box center [298, 566] width 13 height 13
click at [32, 232] on div at bounding box center [29, 233] width 10 height 10
click at [313, 445] on div "Undo" at bounding box center [318, 566] width 20 height 8
click at [324, 445] on div "Undo" at bounding box center [318, 566] width 20 height 8
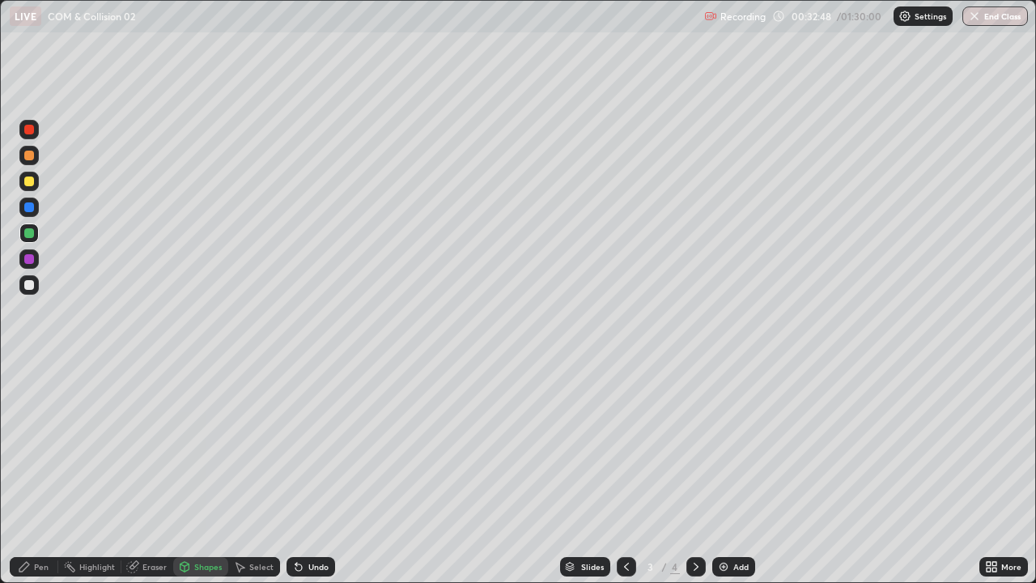
click at [45, 445] on div "Pen" at bounding box center [34, 566] width 49 height 19
click at [315, 445] on div "Undo" at bounding box center [310, 566] width 49 height 19
click at [321, 445] on div "Undo" at bounding box center [310, 566] width 49 height 19
click at [318, 445] on div "Undo" at bounding box center [310, 566] width 49 height 19
click at [313, 445] on div "Undo" at bounding box center [310, 566] width 49 height 19
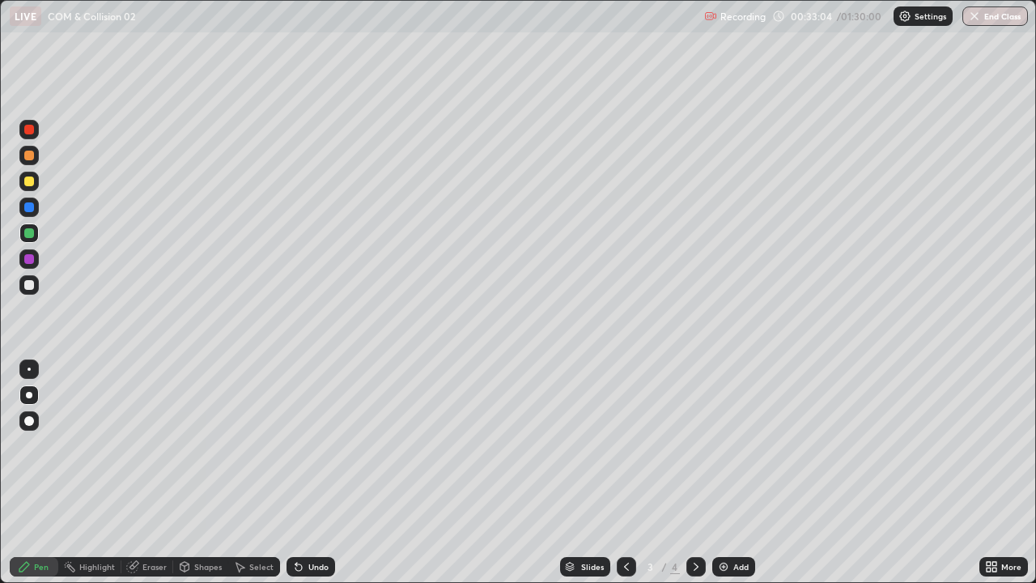
click at [319, 445] on div "Undo" at bounding box center [310, 566] width 49 height 19
click at [27, 159] on div at bounding box center [29, 156] width 10 height 10
click at [157, 445] on div "Eraser" at bounding box center [154, 566] width 24 height 8
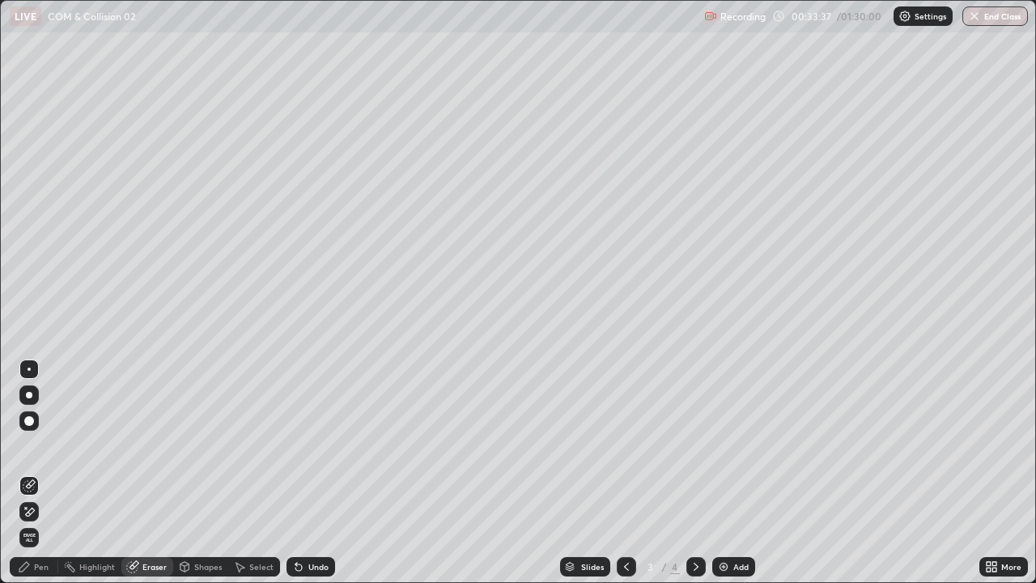
click at [197, 445] on div "Shapes" at bounding box center [208, 566] width 28 height 8
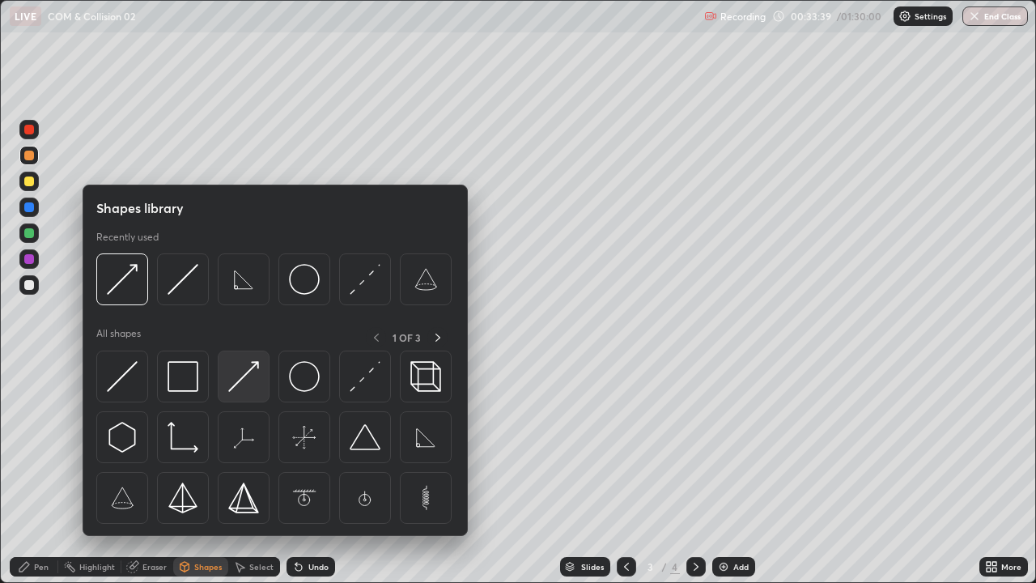
click at [250, 380] on img at bounding box center [243, 376] width 31 height 31
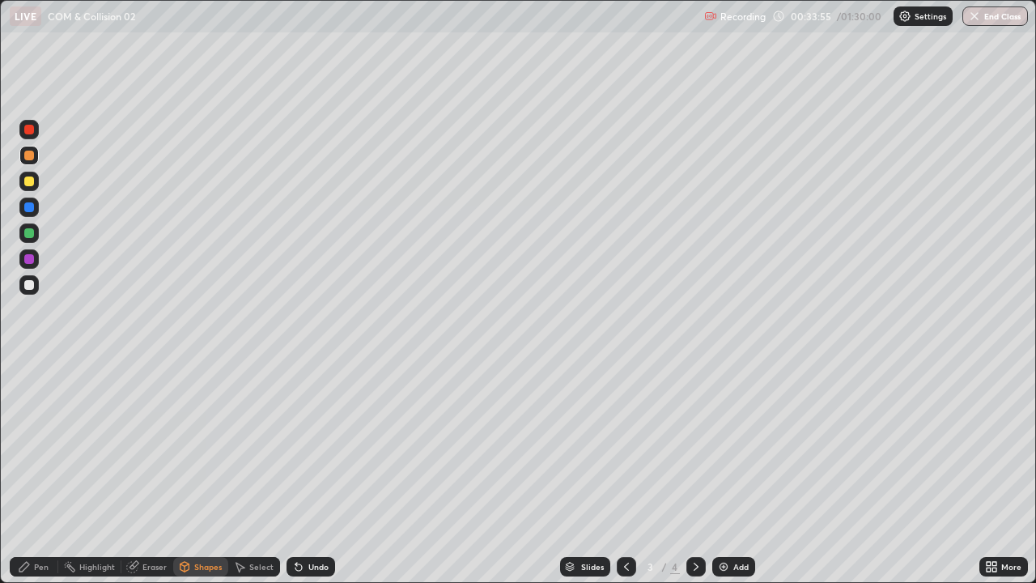
click at [314, 445] on div "Undo" at bounding box center [310, 566] width 49 height 19
click at [40, 445] on div "Pen" at bounding box center [41, 566] width 15 height 8
click at [314, 445] on div "Undo" at bounding box center [310, 566] width 49 height 19
click at [311, 445] on div "Undo" at bounding box center [310, 566] width 49 height 19
click at [311, 445] on div "Undo" at bounding box center [318, 566] width 20 height 8
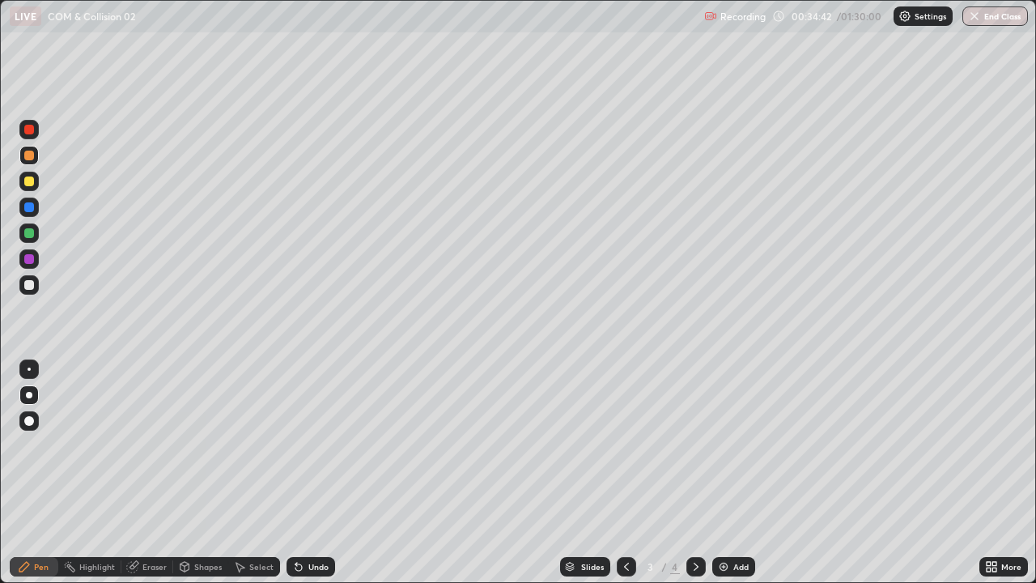
click at [28, 258] on div at bounding box center [29, 259] width 10 height 10
click at [32, 155] on div at bounding box center [29, 156] width 10 height 10
click at [721, 445] on div "Add" at bounding box center [733, 566] width 43 height 19
click at [624, 445] on icon at bounding box center [626, 566] width 5 height 8
click at [29, 395] on div at bounding box center [29, 395] width 6 height 6
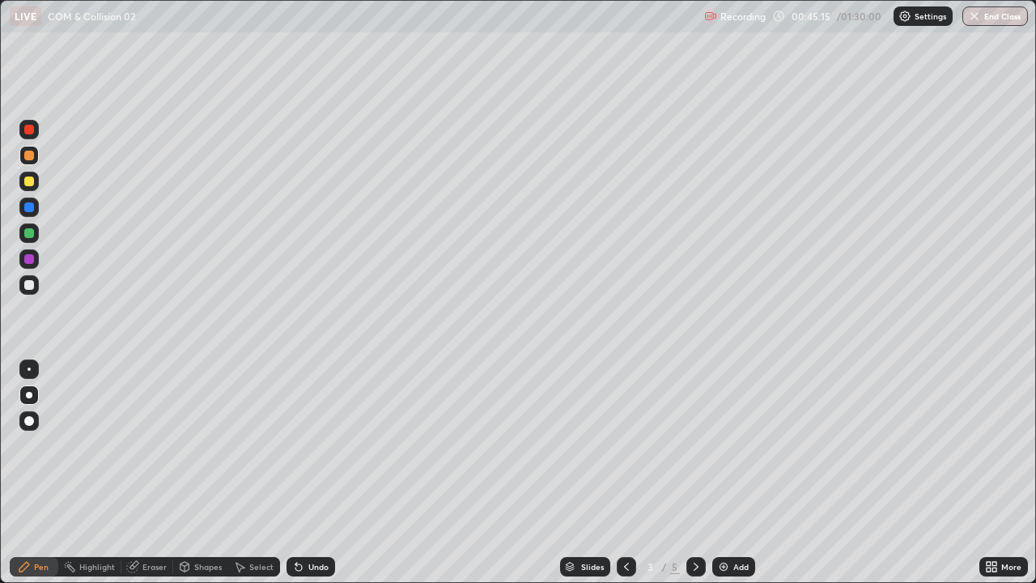
click at [314, 445] on div "Undo" at bounding box center [318, 566] width 20 height 8
click at [312, 445] on div "Undo" at bounding box center [318, 566] width 20 height 8
click at [303, 445] on div "Undo" at bounding box center [310, 566] width 49 height 19
click at [305, 445] on div "Undo" at bounding box center [310, 566] width 49 height 19
click at [308, 445] on div "Undo" at bounding box center [318, 566] width 20 height 8
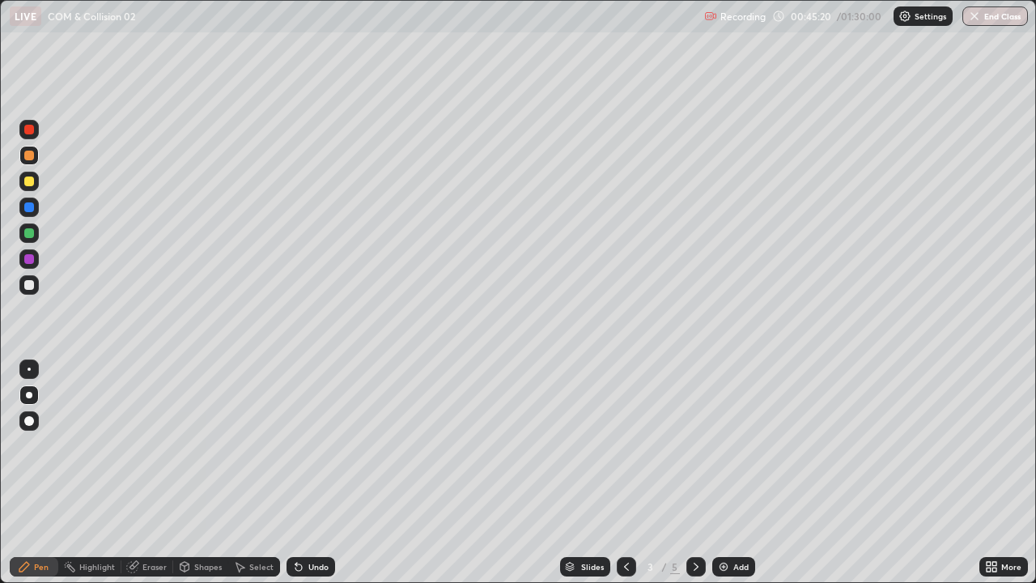
click at [313, 445] on div "Undo" at bounding box center [318, 566] width 20 height 8
click at [316, 445] on div "Undo" at bounding box center [318, 566] width 20 height 8
click at [30, 282] on div at bounding box center [29, 285] width 10 height 10
click at [308, 445] on div "Undo" at bounding box center [318, 566] width 20 height 8
click at [296, 445] on icon at bounding box center [298, 567] width 6 height 6
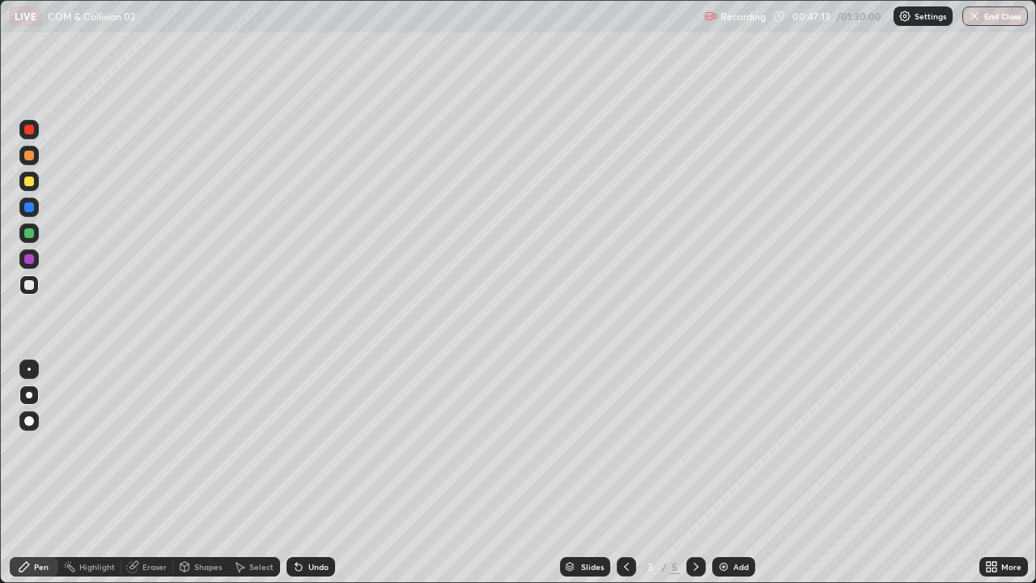
click at [308, 445] on div "Undo" at bounding box center [318, 566] width 20 height 8
click at [311, 445] on div "Undo" at bounding box center [310, 566] width 49 height 19
click at [313, 445] on div "Undo" at bounding box center [318, 566] width 20 height 8
click at [311, 445] on div "Undo" at bounding box center [318, 566] width 20 height 8
click at [312, 445] on div "Undo" at bounding box center [318, 566] width 20 height 8
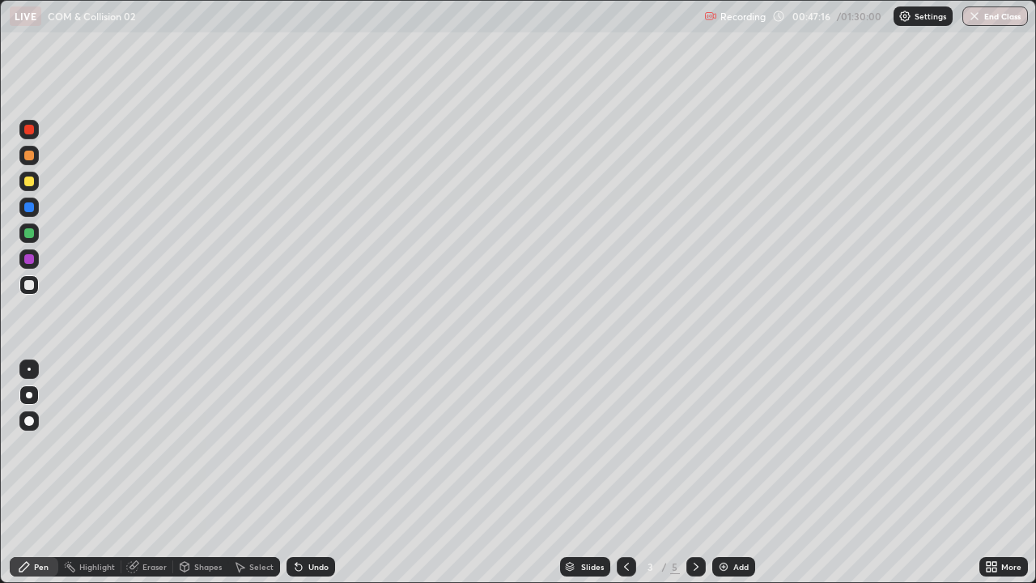
click at [312, 445] on div "Undo" at bounding box center [318, 566] width 20 height 8
click at [303, 445] on div "Undo" at bounding box center [310, 566] width 49 height 19
click at [308, 445] on div "Undo" at bounding box center [318, 566] width 20 height 8
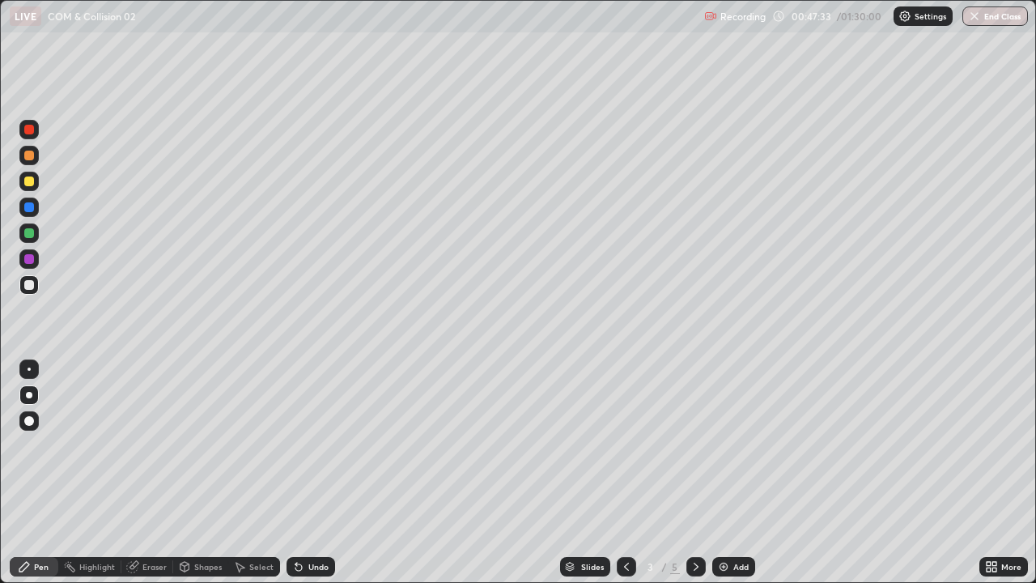
click at [305, 445] on div "Undo" at bounding box center [310, 566] width 49 height 19
click at [315, 445] on div "Undo" at bounding box center [310, 566] width 49 height 19
click at [149, 445] on div "Eraser" at bounding box center [154, 566] width 24 height 8
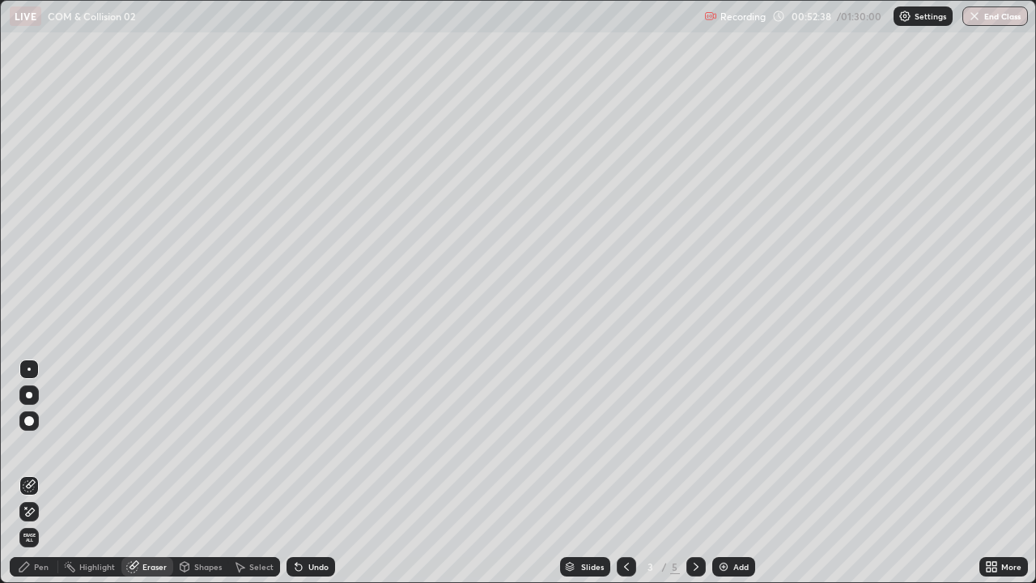
click at [37, 445] on div "Pen" at bounding box center [41, 566] width 15 height 8
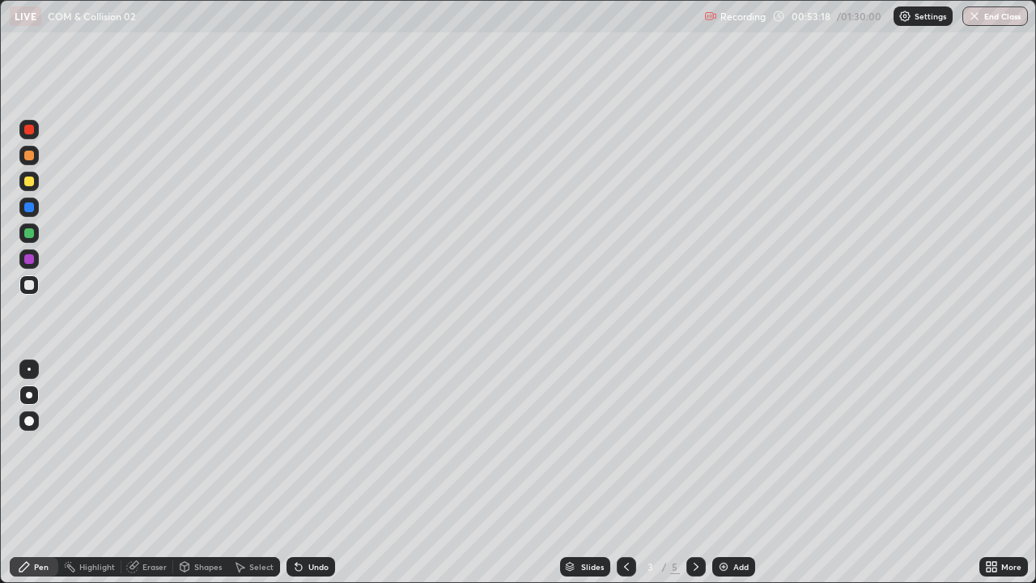
click at [159, 445] on div "Eraser" at bounding box center [154, 566] width 24 height 8
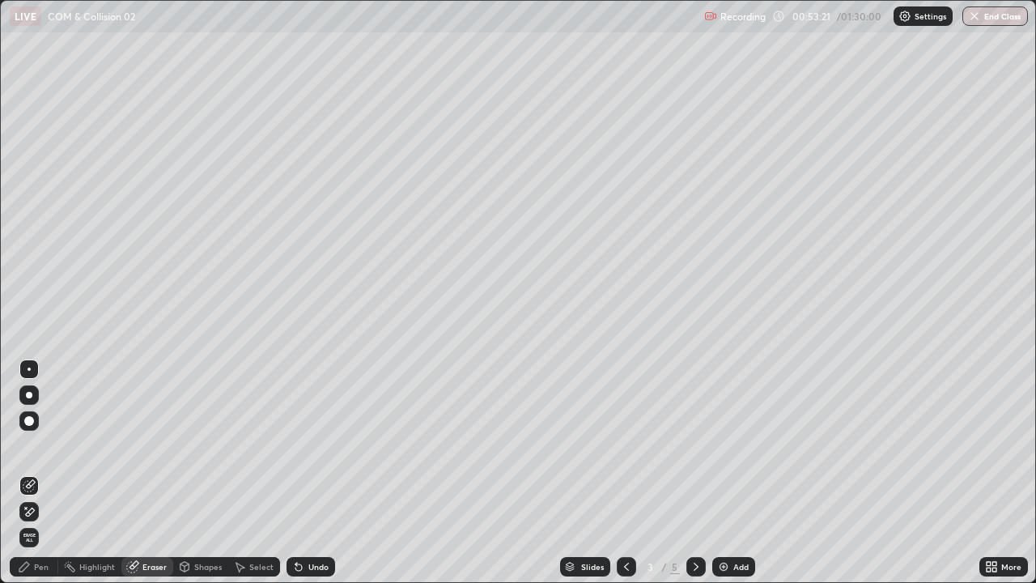
click at [37, 445] on div "Pen" at bounding box center [41, 566] width 15 height 8
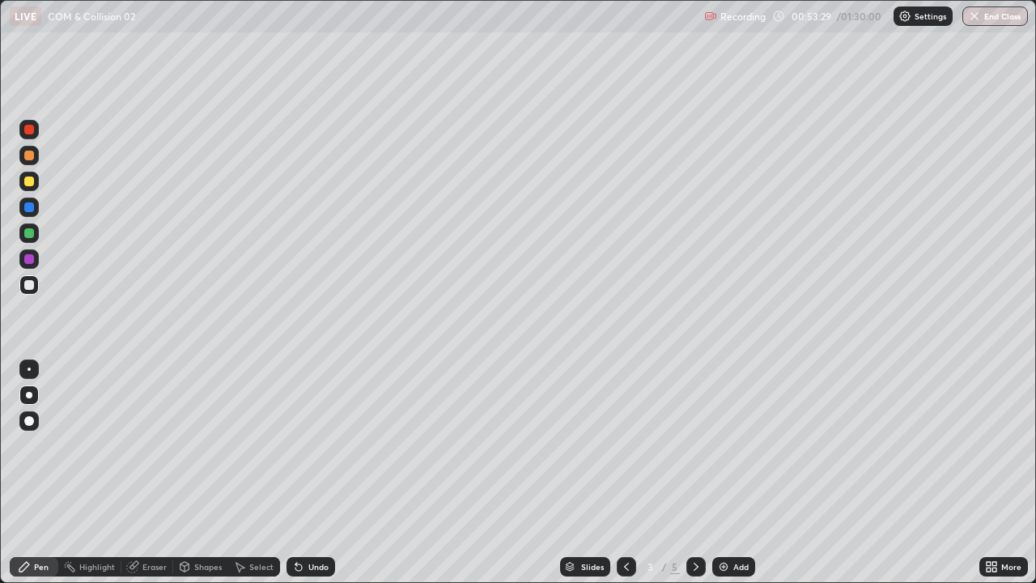
click at [155, 445] on div "Eraser" at bounding box center [147, 566] width 52 height 19
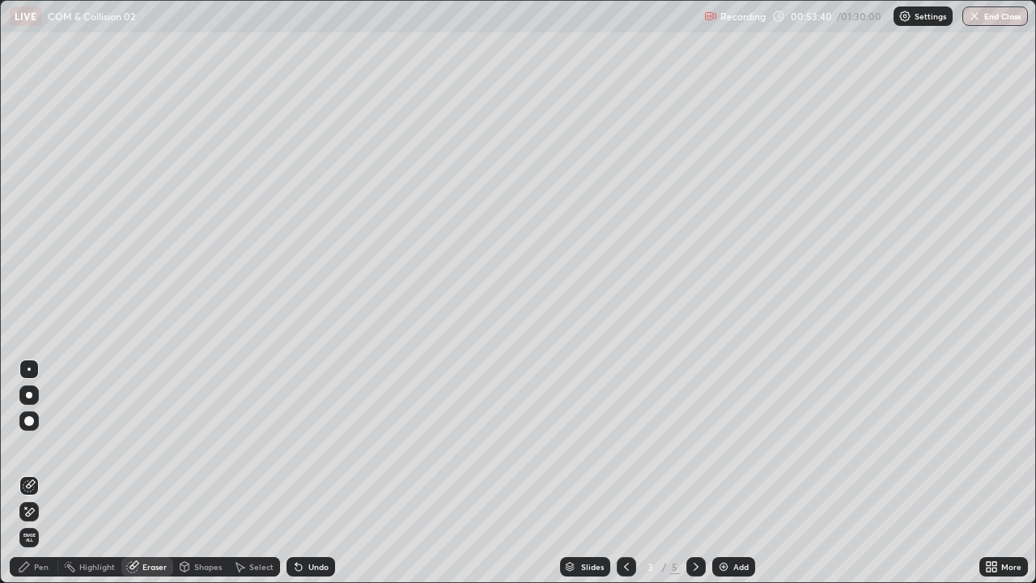
click at [40, 445] on div "Pen" at bounding box center [41, 566] width 15 height 8
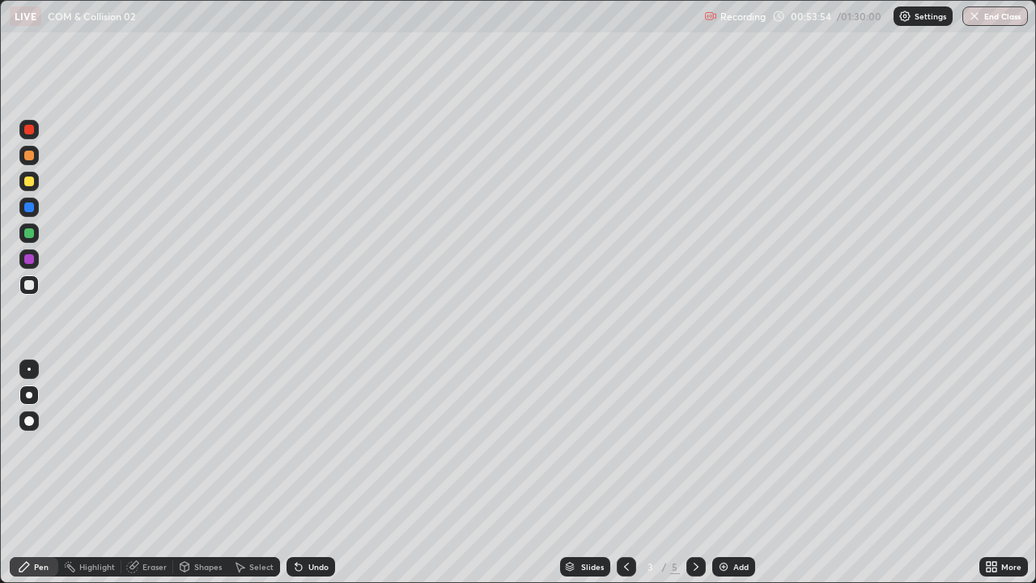
click at [158, 445] on div "Eraser" at bounding box center [154, 566] width 24 height 8
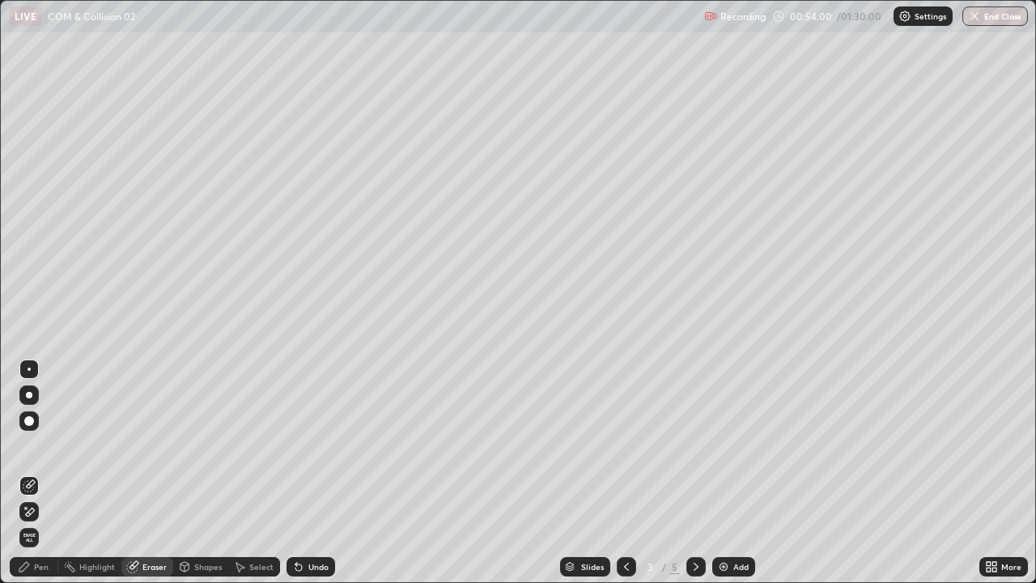
click at [37, 445] on div "Pen" at bounding box center [41, 566] width 15 height 8
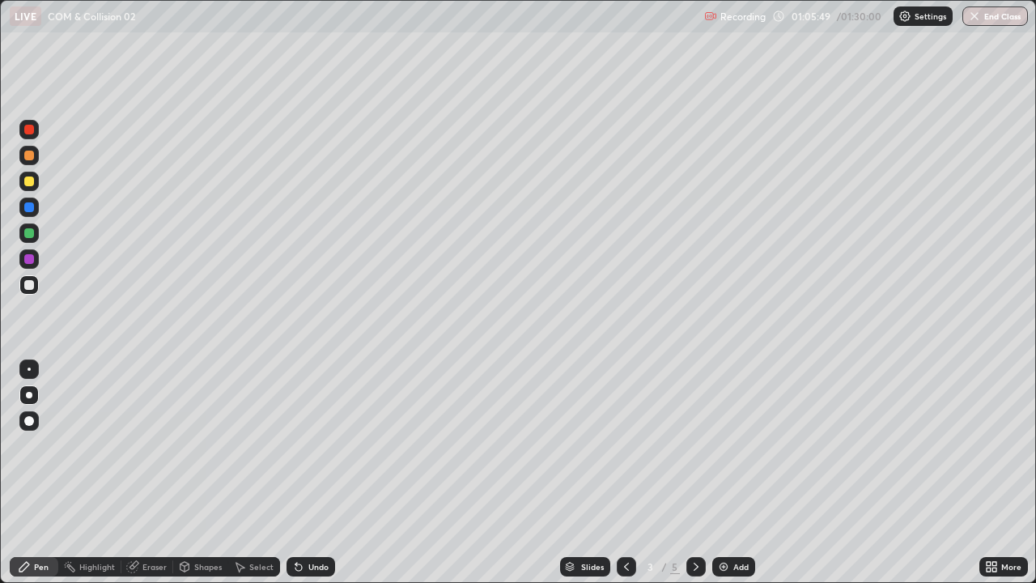
click at [736, 445] on div "Add" at bounding box center [740, 566] width 15 height 8
click at [727, 445] on img at bounding box center [723, 566] width 13 height 13
click at [32, 284] on div at bounding box center [29, 285] width 10 height 10
click at [317, 445] on div "Undo" at bounding box center [318, 566] width 20 height 8
click at [200, 445] on div "Shapes" at bounding box center [208, 566] width 28 height 8
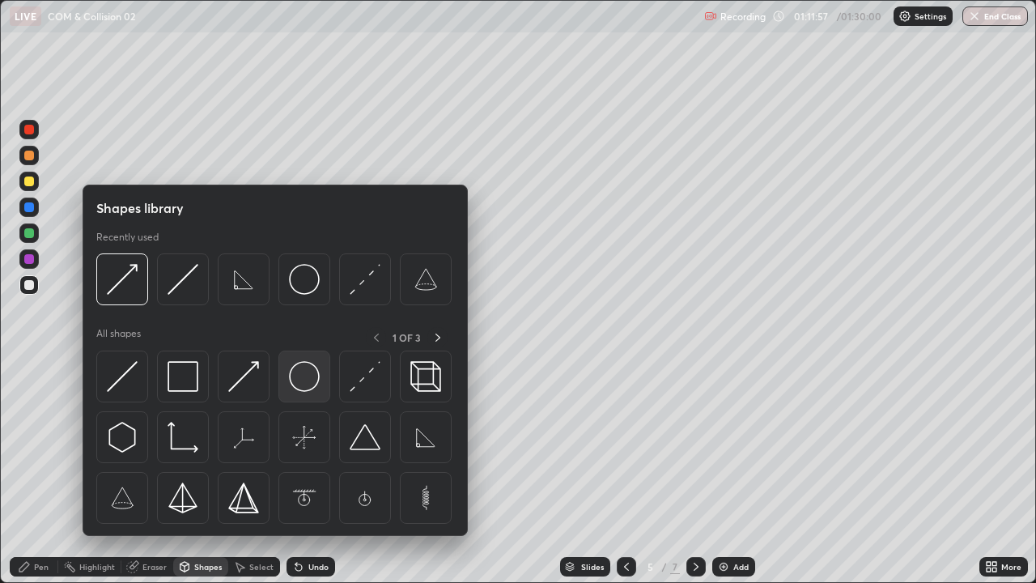
click at [303, 386] on img at bounding box center [304, 376] width 31 height 31
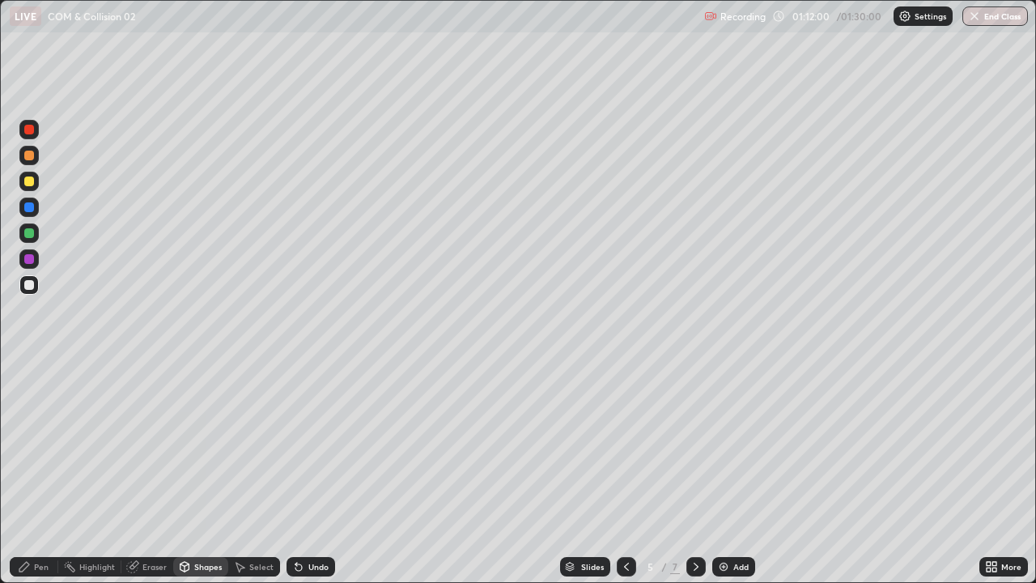
click at [30, 209] on div at bounding box center [29, 207] width 10 height 10
click at [309, 445] on div "Undo" at bounding box center [318, 566] width 20 height 8
click at [308, 445] on div "Undo" at bounding box center [318, 566] width 20 height 8
click at [296, 445] on icon at bounding box center [298, 567] width 6 height 6
click at [309, 445] on div "Undo" at bounding box center [310, 566] width 49 height 19
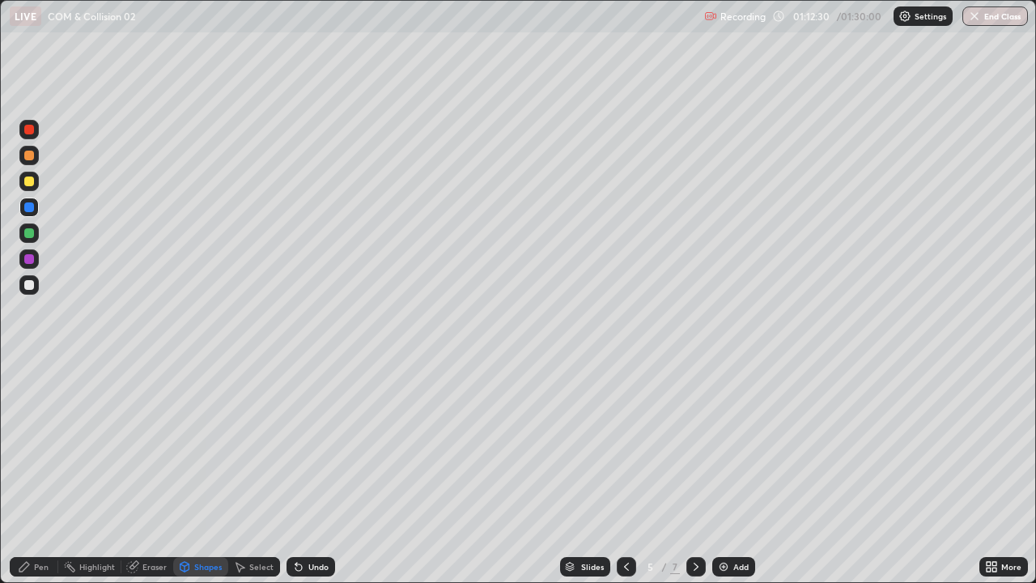
click at [308, 445] on div "Undo" at bounding box center [318, 566] width 20 height 8
click at [316, 445] on div "Undo" at bounding box center [318, 566] width 20 height 8
click at [316, 445] on div "Undo" at bounding box center [310, 566] width 49 height 19
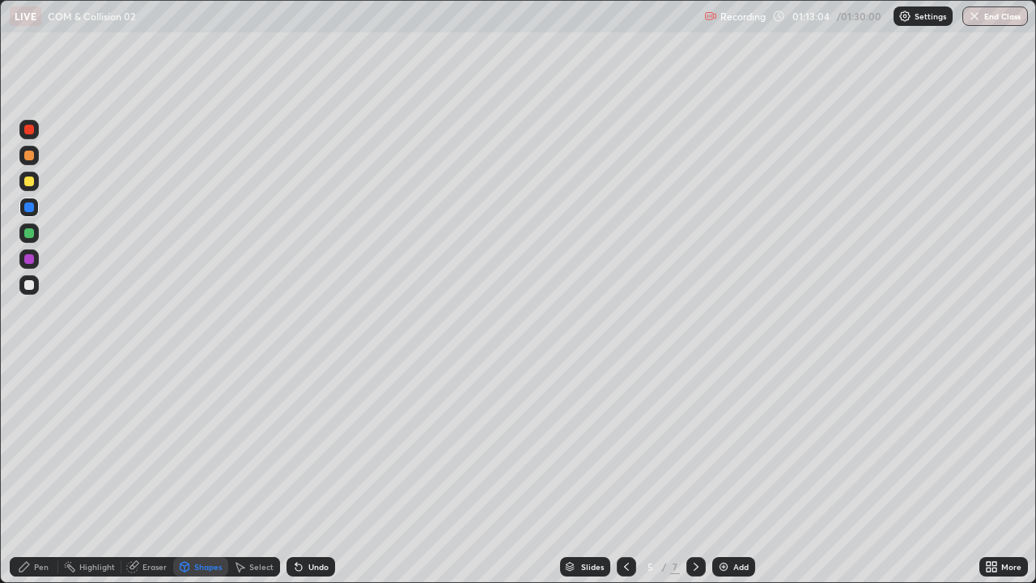
click at [313, 445] on div "Undo" at bounding box center [318, 566] width 20 height 8
click at [317, 445] on div "Undo" at bounding box center [318, 566] width 20 height 8
click at [320, 445] on div "Undo" at bounding box center [318, 566] width 20 height 8
click at [316, 445] on div "Undo" at bounding box center [318, 566] width 20 height 8
click at [312, 445] on div "Undo" at bounding box center [318, 566] width 20 height 8
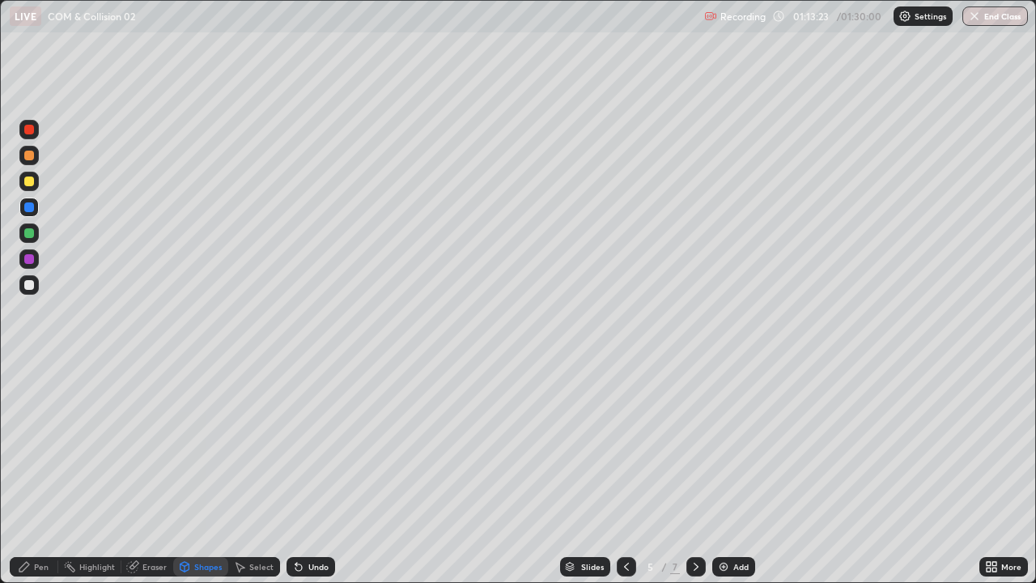
click at [307, 445] on div "Undo" at bounding box center [310, 566] width 49 height 19
click at [41, 445] on div "Pen" at bounding box center [41, 566] width 15 height 8
click at [314, 445] on div "Undo" at bounding box center [318, 566] width 20 height 8
click at [309, 445] on div "Undo" at bounding box center [318, 566] width 20 height 8
click at [29, 234] on div at bounding box center [29, 233] width 10 height 10
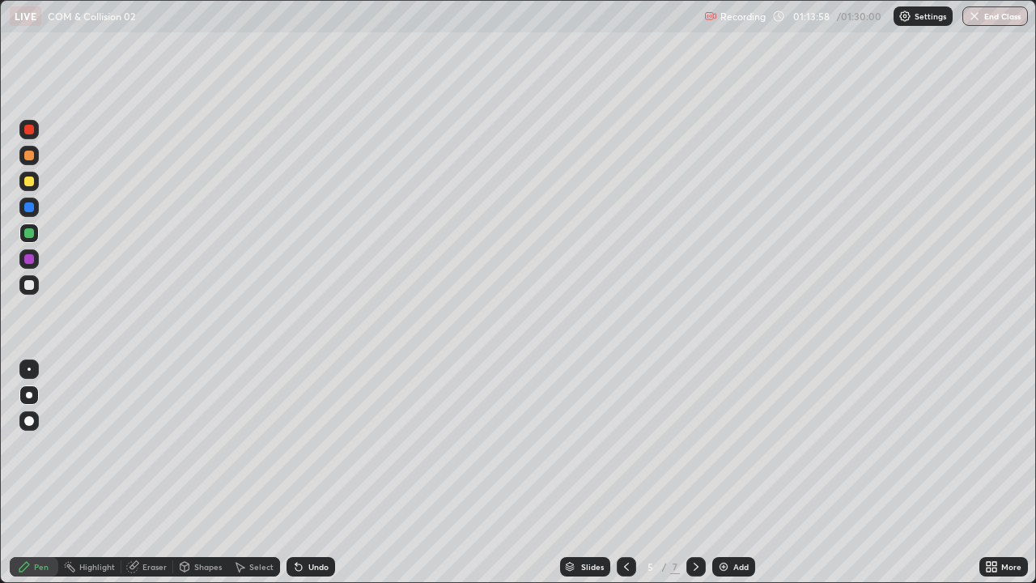
click at [194, 445] on div "Shapes" at bounding box center [200, 566] width 55 height 19
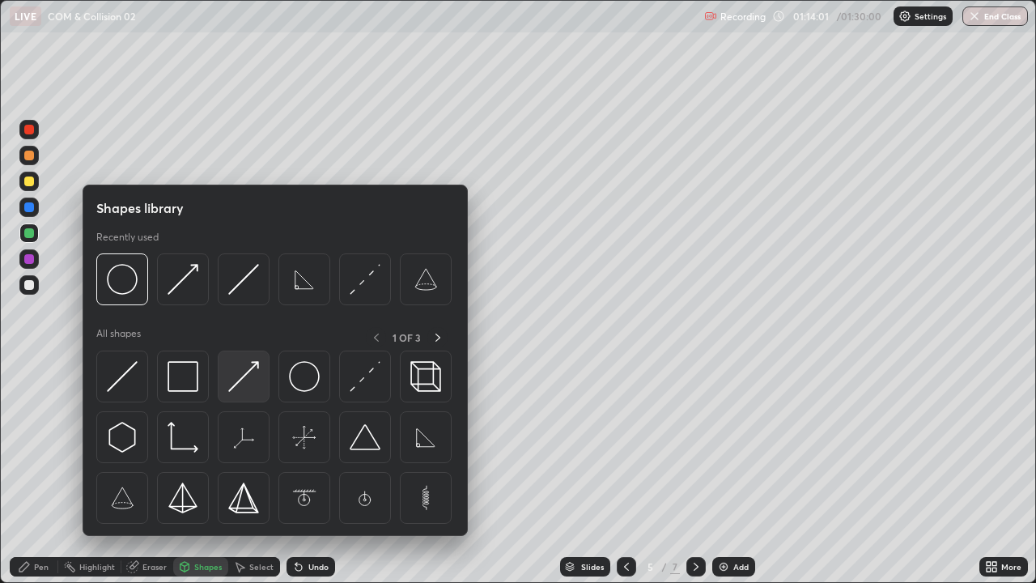
click at [240, 389] on img at bounding box center [243, 376] width 31 height 31
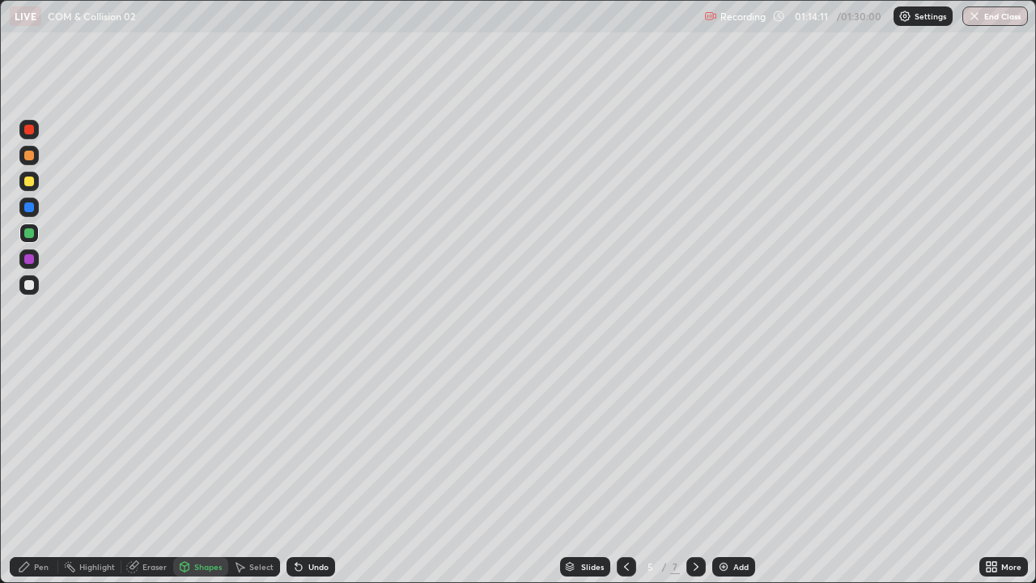
click at [311, 445] on div "Undo" at bounding box center [310, 566] width 49 height 19
click at [27, 260] on div at bounding box center [29, 259] width 10 height 10
click at [34, 445] on div "Pen" at bounding box center [34, 566] width 49 height 19
click at [983, 24] on button "End Class" at bounding box center [995, 15] width 66 height 19
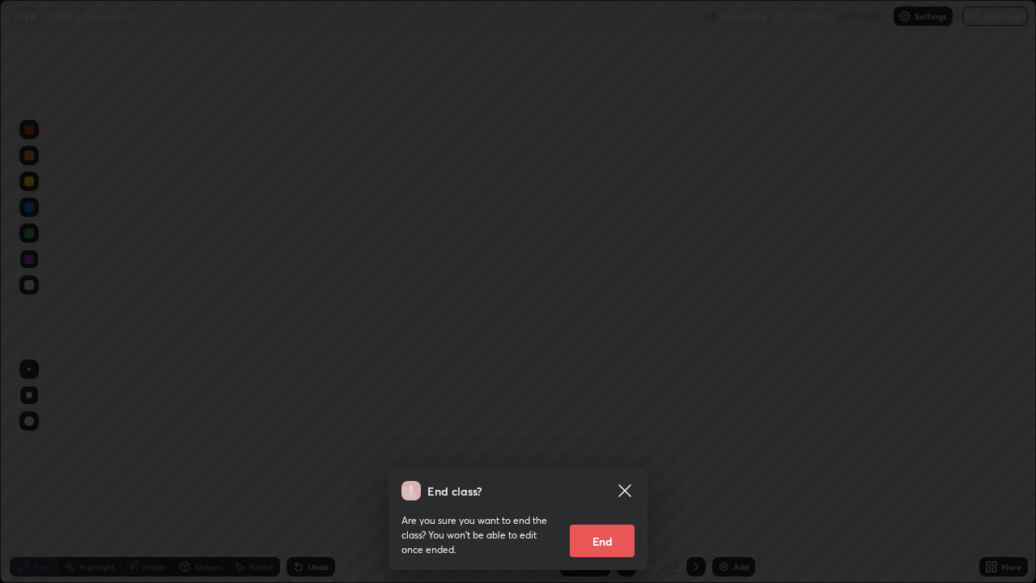
click at [989, 19] on div "End class? Are you sure you want to end the class? You won’t be able to edit on…" at bounding box center [518, 291] width 1036 height 583
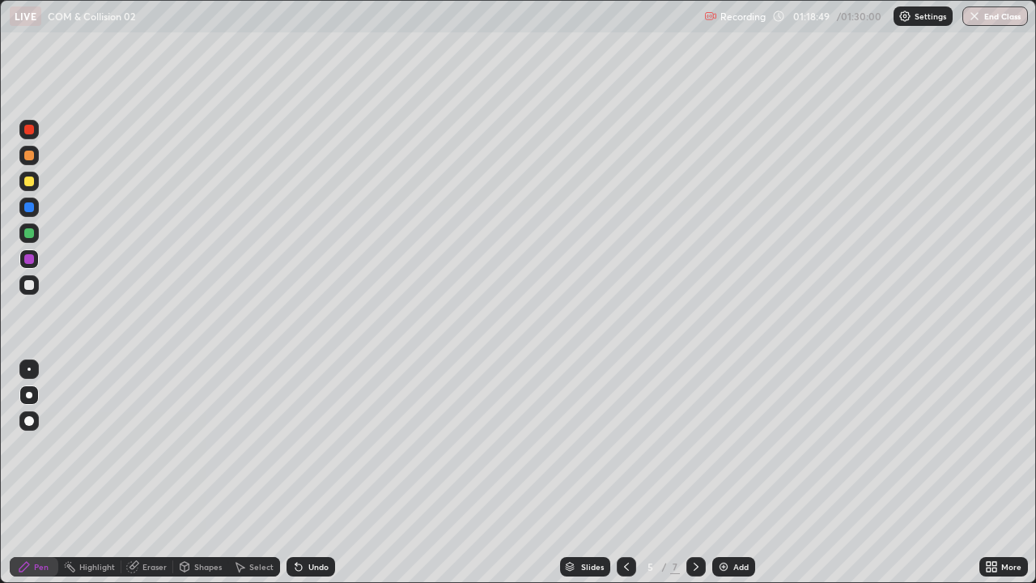
click at [972, 23] on button "End Class" at bounding box center [995, 15] width 66 height 19
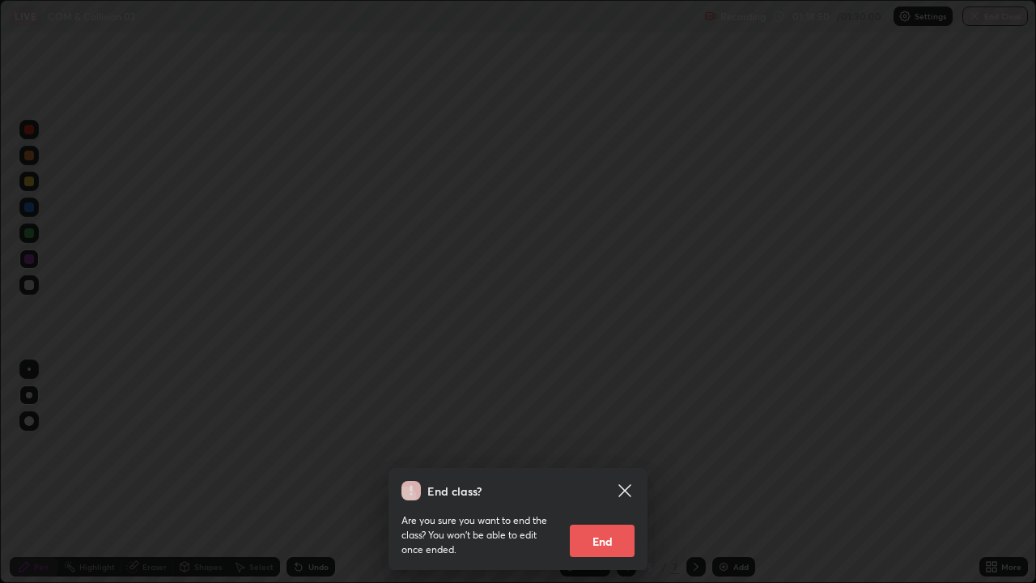
click at [620, 445] on icon at bounding box center [624, 490] width 12 height 12
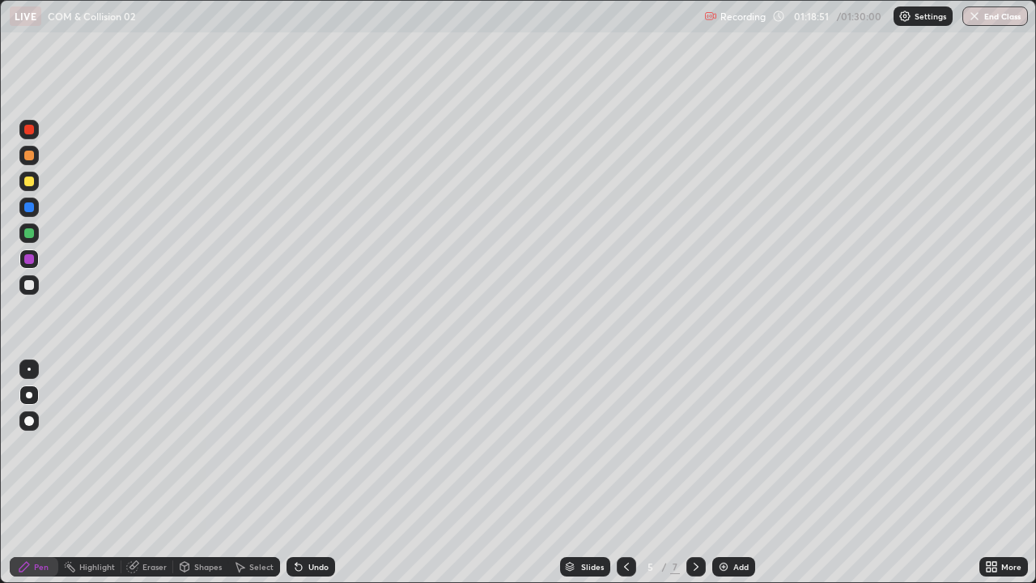
click at [87, 445] on div "Highlight" at bounding box center [97, 566] width 36 height 8
click at [987, 21] on button "End Class" at bounding box center [995, 15] width 66 height 19
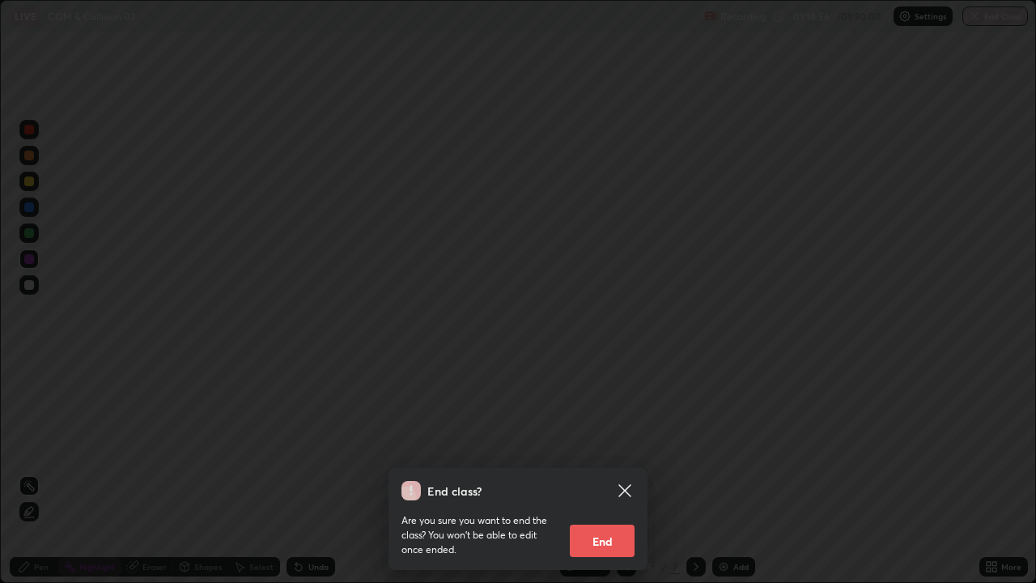
click at [991, 18] on div at bounding box center [518, 291] width 1036 height 583
click at [989, 20] on div at bounding box center [518, 291] width 1036 height 583
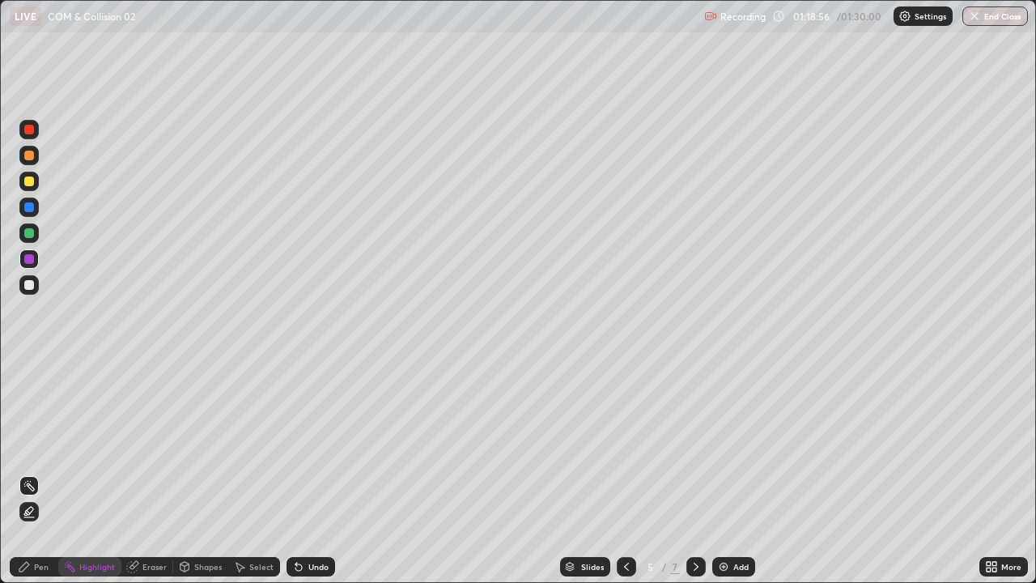
click at [986, 17] on button "End Class" at bounding box center [995, 15] width 66 height 19
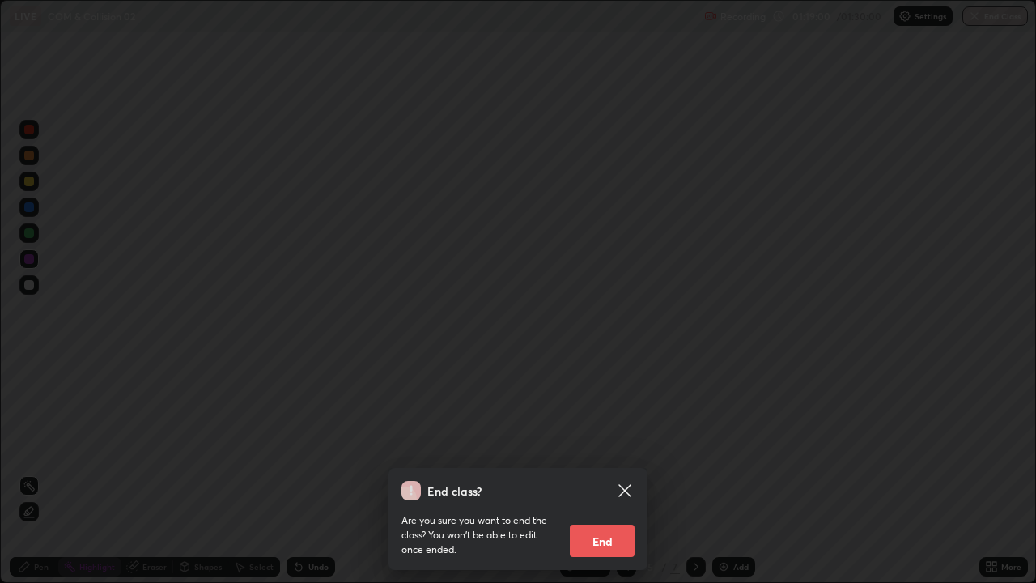
click at [625, 445] on icon at bounding box center [624, 490] width 19 height 19
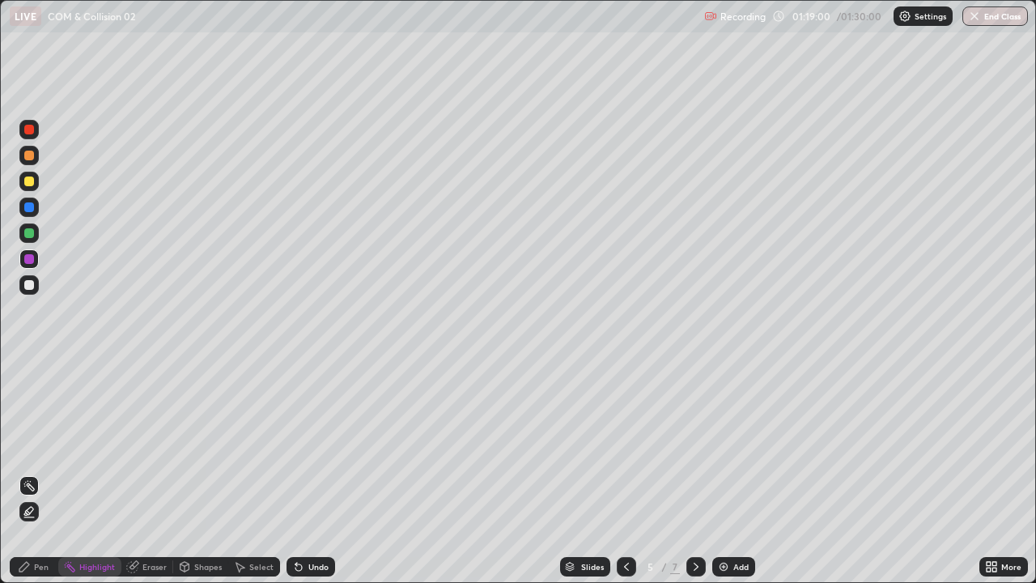
click at [974, 15] on img "button" at bounding box center [974, 16] width 13 height 13
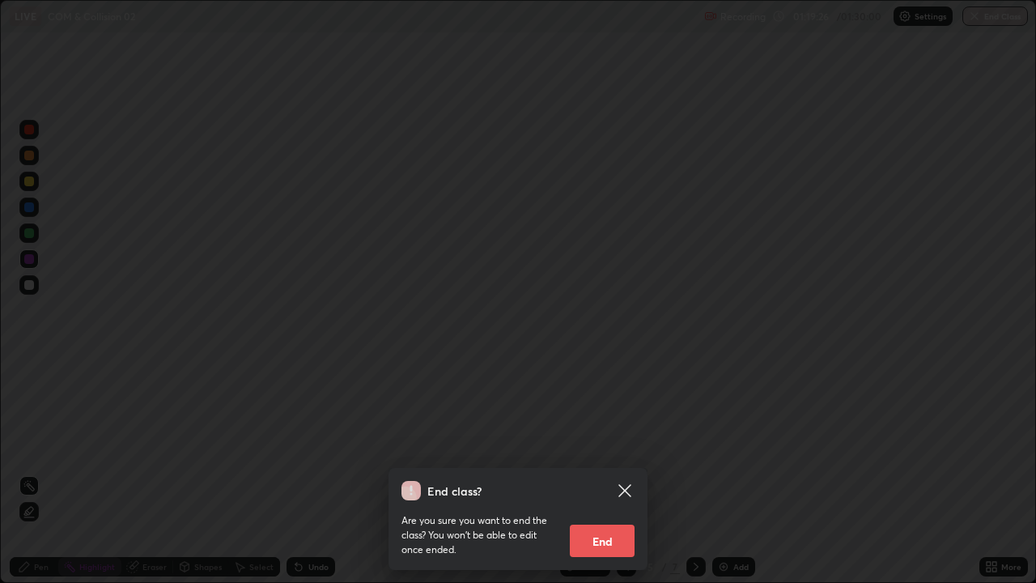
click at [609, 445] on button "End" at bounding box center [602, 540] width 65 height 32
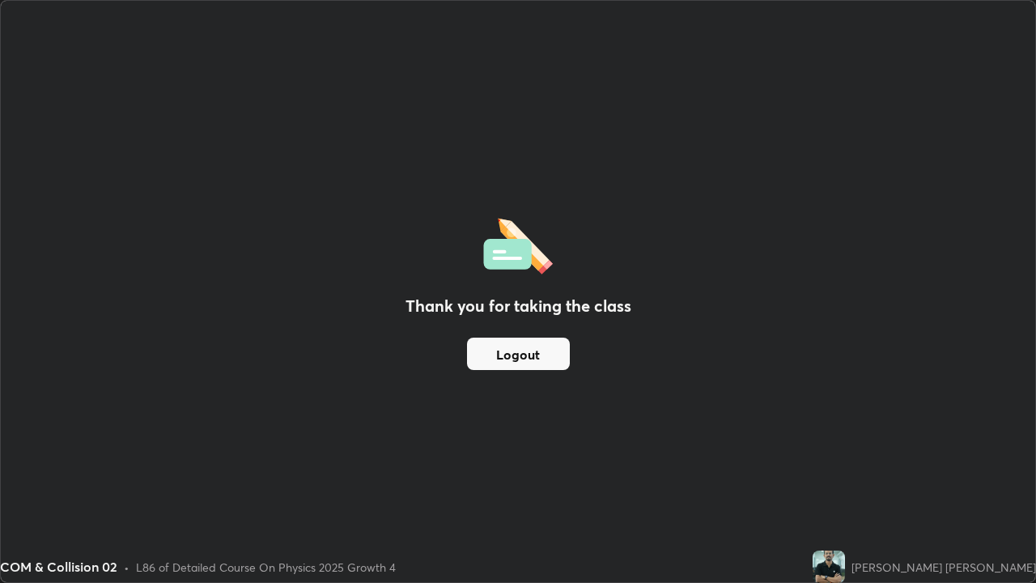
click at [519, 356] on button "Logout" at bounding box center [518, 353] width 103 height 32
click at [490, 355] on button "Logout" at bounding box center [518, 353] width 103 height 32
click at [489, 359] on button "Logout" at bounding box center [518, 353] width 103 height 32
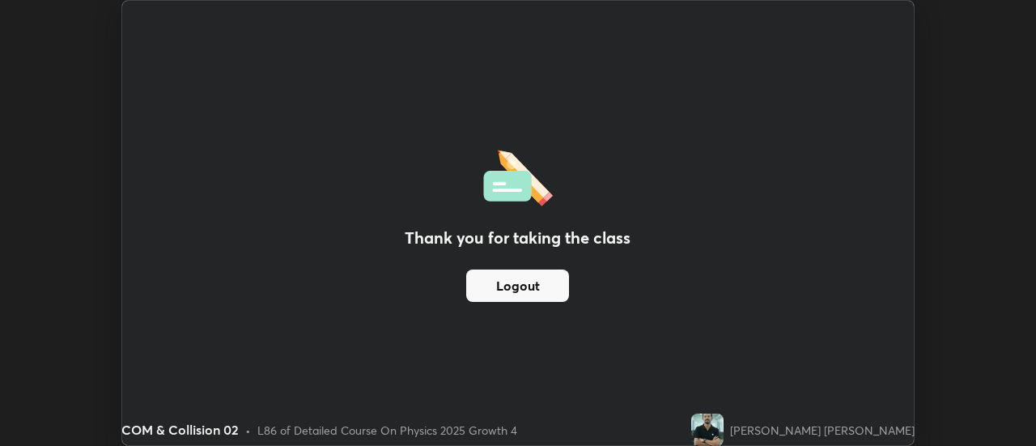
scroll to position [80474, 79884]
